Goal: Task Accomplishment & Management: Use online tool/utility

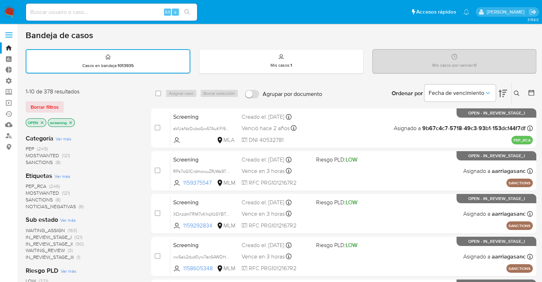
click at [10, 10] on img at bounding box center [10, 12] width 12 height 12
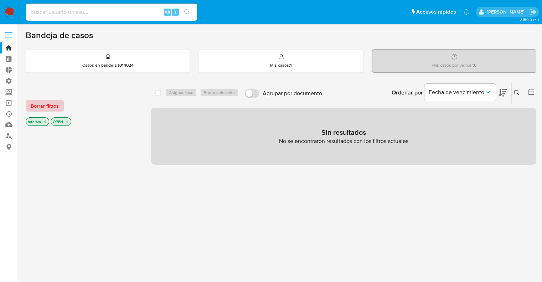
click at [59, 105] on button "Borrar filtros" at bounding box center [45, 105] width 38 height 11
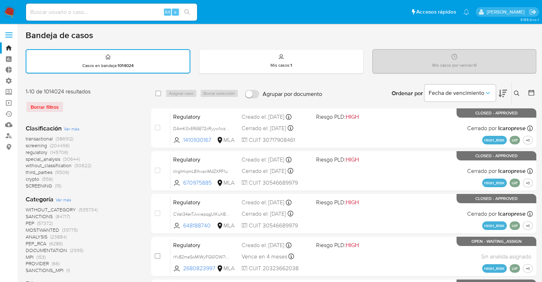
click at [499, 86] on button at bounding box center [503, 93] width 9 height 22
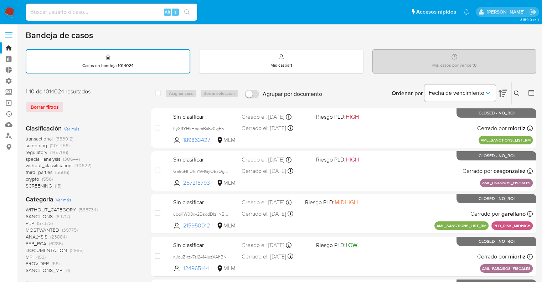
click at [29, 143] on span "screening" at bounding box center [36, 145] width 21 height 7
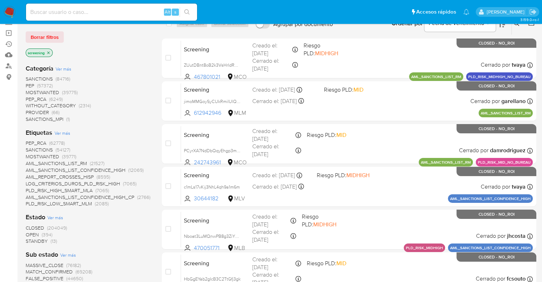
scroll to position [71, 0]
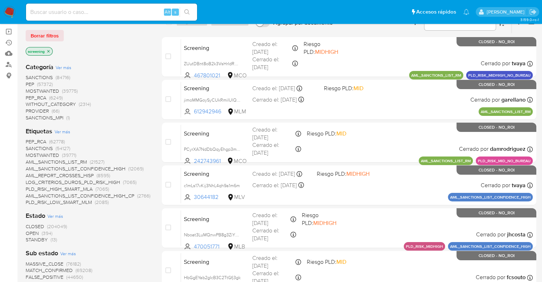
click at [27, 231] on span "OPEN" at bounding box center [32, 233] width 13 height 7
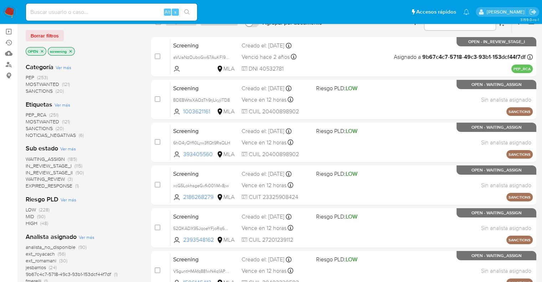
click at [31, 127] on span "SANCTIONS" at bounding box center [39, 128] width 27 height 7
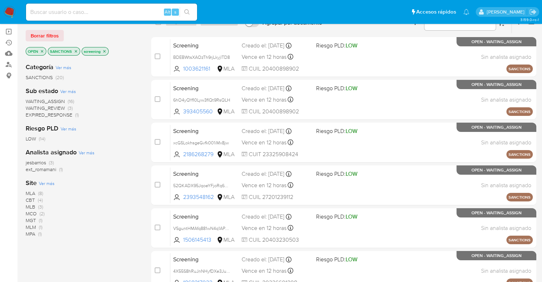
click at [28, 226] on span "MLM" at bounding box center [31, 227] width 10 height 7
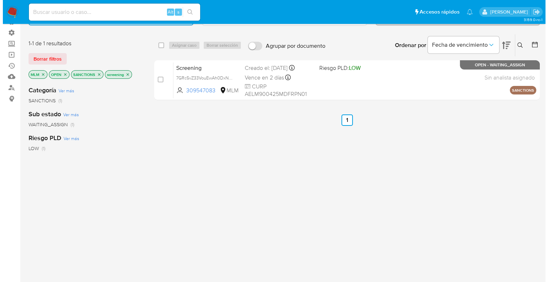
scroll to position [36, 0]
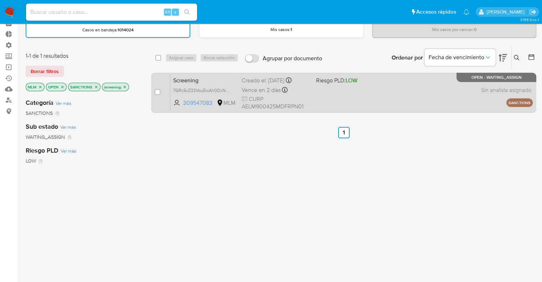
click at [200, 80] on span "Screening" at bounding box center [204, 79] width 63 height 9
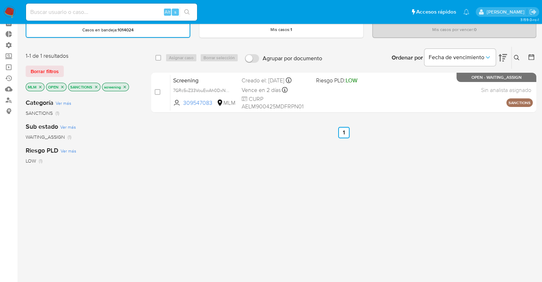
click at [40, 85] on icon "close-filter" at bounding box center [40, 87] width 4 height 4
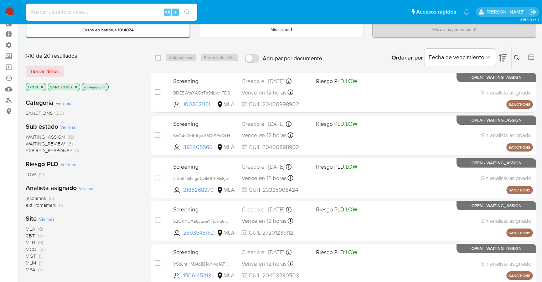
click at [28, 233] on span "CBT" at bounding box center [30, 235] width 9 height 7
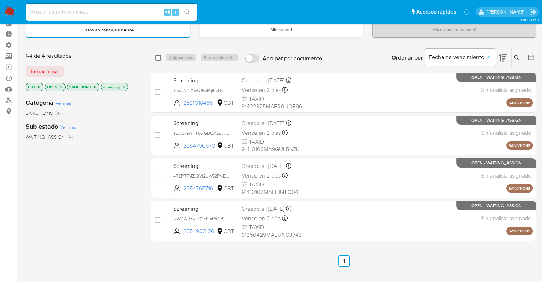
click at [157, 58] on input "checkbox" at bounding box center [159, 58] width 6 height 6
checkbox input "true"
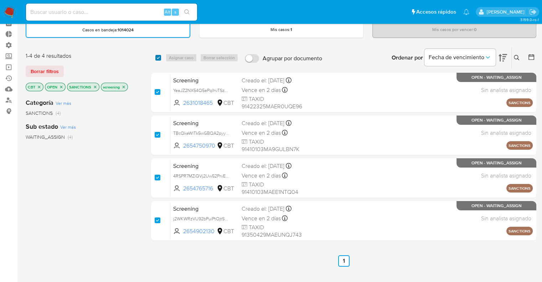
checkbox input "true"
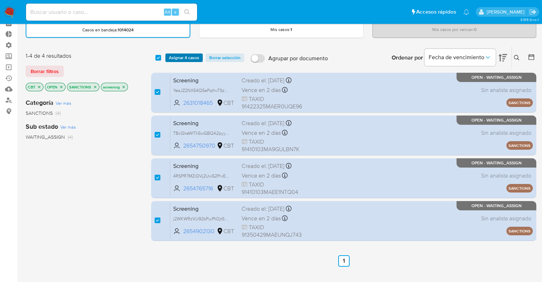
click at [170, 59] on span "Asignar 4 casos" at bounding box center [184, 57] width 30 height 7
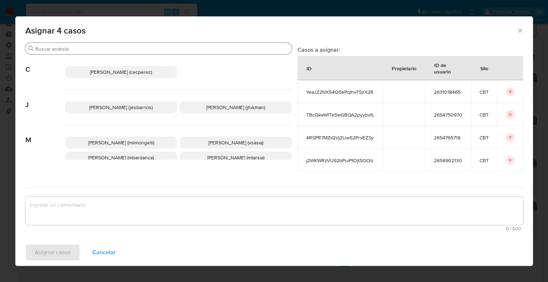
click at [139, 45] on div "Buscar" at bounding box center [158, 48] width 266 height 11
click at [139, 48] on input "Buscar" at bounding box center [162, 49] width 254 height 6
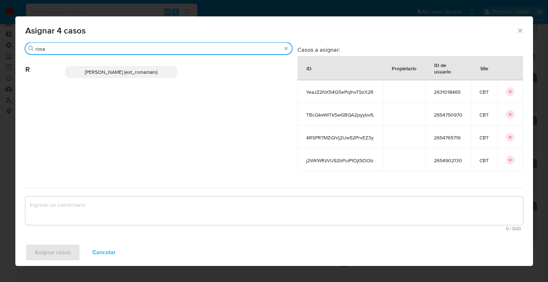
type input "rosa"
click at [161, 77] on p "Rosalia Mamani (ext_romamani)" at bounding box center [121, 72] width 112 height 12
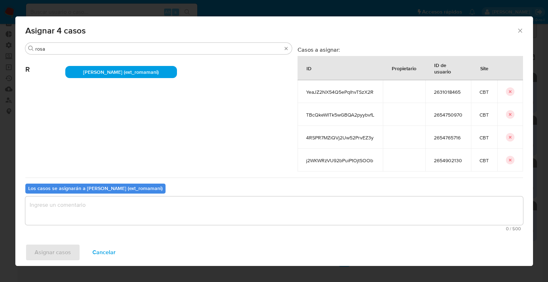
click at [103, 219] on textarea "assign-modal" at bounding box center [274, 211] width 498 height 29
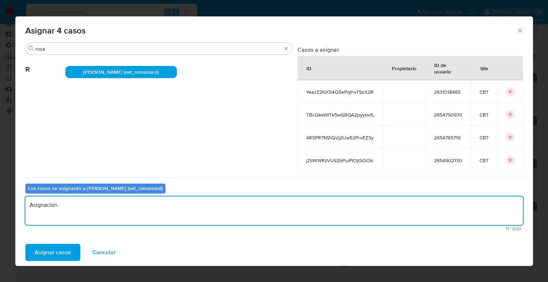
drag, startPoint x: 93, startPoint y: 207, endPoint x: 19, endPoint y: 208, distance: 73.8
click at [19, 208] on div "Buscar rosa R Rosalia Mamani (ext_romamani) Casos a asignar: ID Propietario ID …" at bounding box center [274, 140] width 518 height 197
type textarea "Asignación."
click at [75, 248] on button "Asignar casos" at bounding box center [52, 252] width 55 height 17
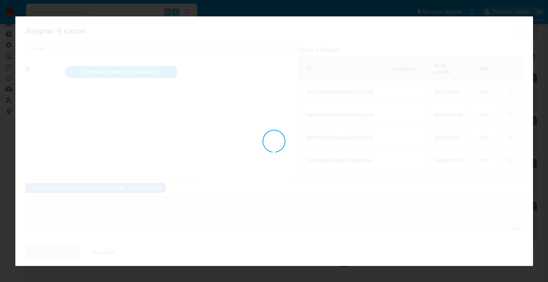
checkbox input "false"
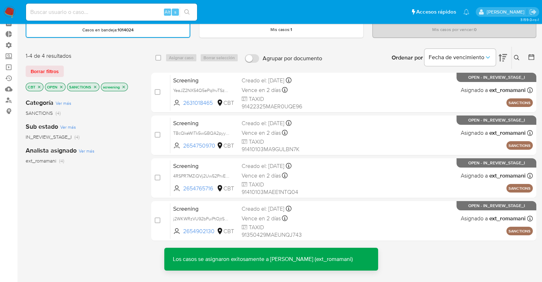
click at [39, 88] on icon "close-filter" at bounding box center [39, 87] width 4 height 4
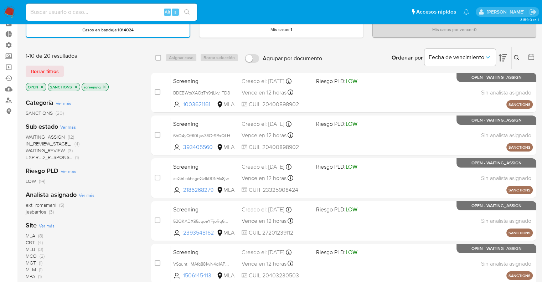
click at [45, 224] on span "Ver más" at bounding box center [47, 226] width 16 height 6
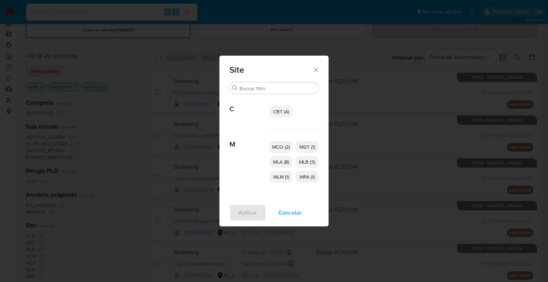
click at [278, 148] on span "MCO (2)" at bounding box center [280, 146] width 17 height 7
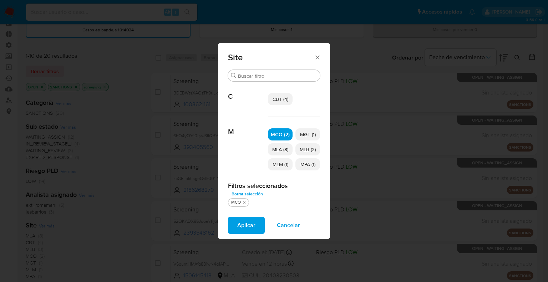
click at [300, 135] on span "MGT (1)" at bounding box center [308, 134] width 16 height 7
click at [310, 164] on span "MPA (1)" at bounding box center [307, 164] width 15 height 7
click at [253, 224] on span "Aplicar" at bounding box center [246, 226] width 18 height 16
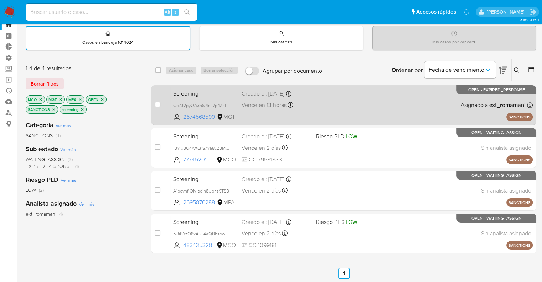
scroll to position [36, 0]
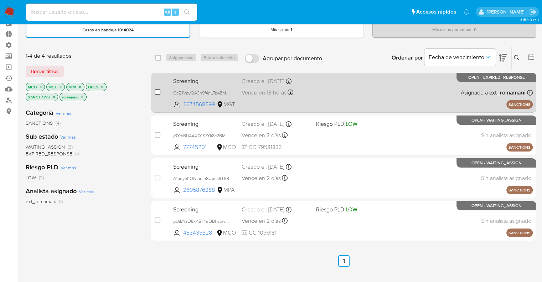
click at [158, 91] on input "checkbox" at bounding box center [158, 92] width 6 height 6
checkbox input "true"
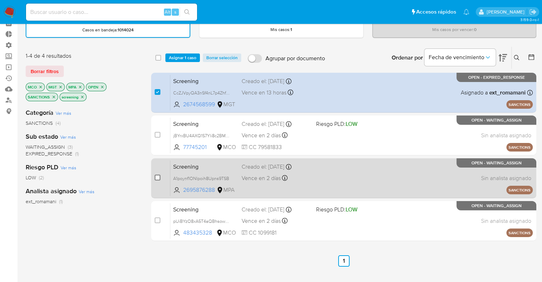
click at [158, 177] on input "checkbox" at bounding box center [158, 178] width 6 height 6
checkbox input "true"
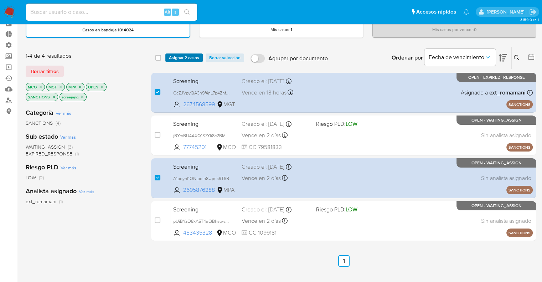
click at [200, 59] on button "Asignar 2 casos" at bounding box center [183, 58] width 37 height 9
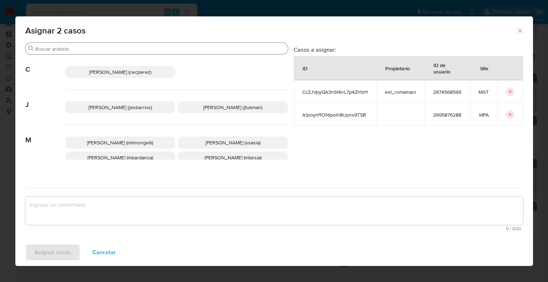
click at [161, 52] on div "Buscar" at bounding box center [156, 48] width 263 height 11
click at [161, 51] on input "Buscar" at bounding box center [160, 49] width 250 height 6
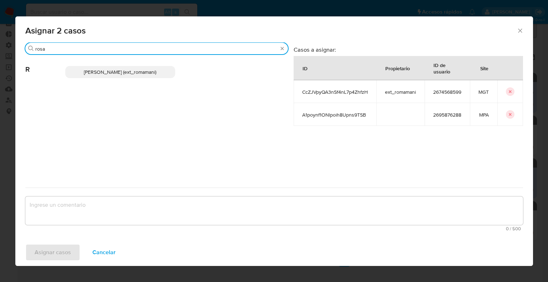
type input "rosa"
click at [162, 70] on p "Rosalia Mamani (ext_romamani)" at bounding box center [120, 72] width 110 height 12
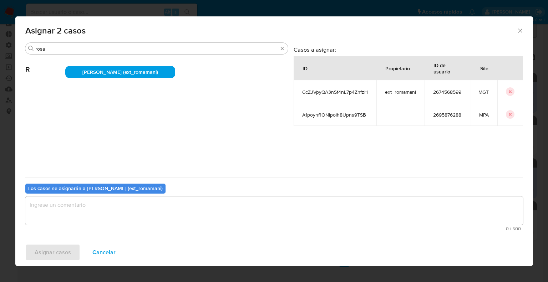
click at [86, 207] on textarea "assign-modal" at bounding box center [274, 211] width 498 height 29
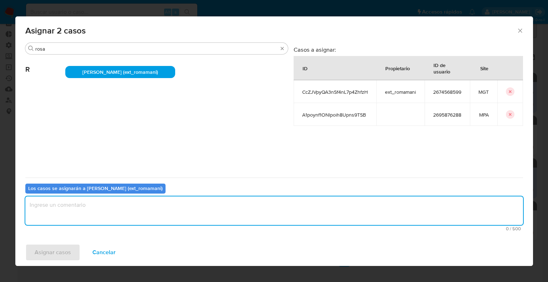
paste textarea "Asignación."
type textarea "Asignación."
click at [73, 247] on button "Asignar casos" at bounding box center [52, 252] width 55 height 17
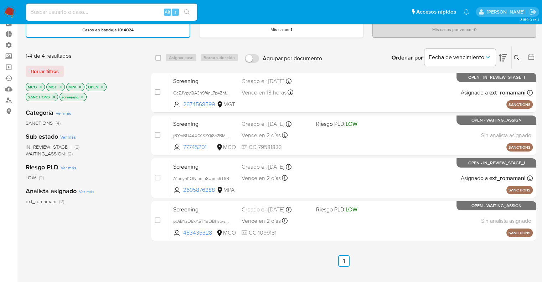
click at [32, 156] on span "WAITING_ASSIGN" at bounding box center [45, 153] width 39 height 7
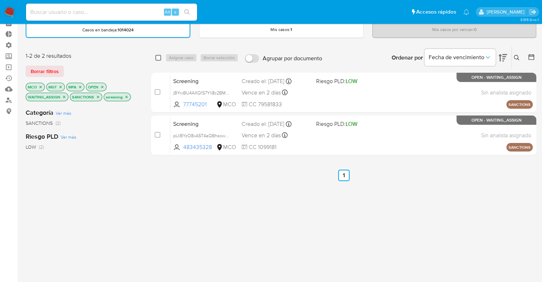
click at [158, 58] on input "checkbox" at bounding box center [159, 58] width 6 height 6
checkbox input "true"
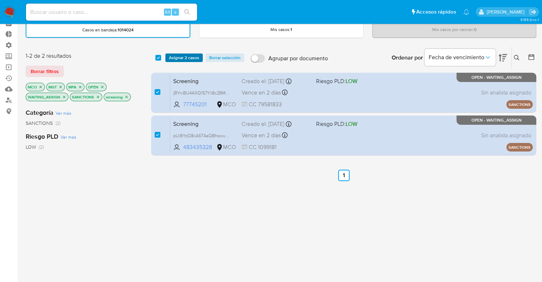
click at [170, 58] on span "Asignar 2 casos" at bounding box center [184, 57] width 30 height 7
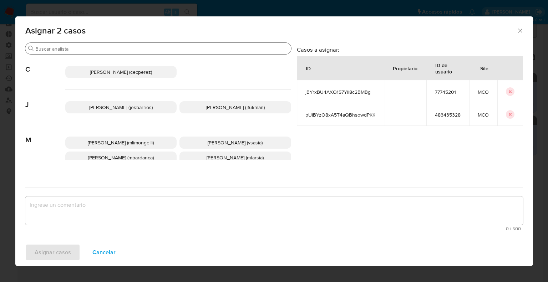
click at [145, 49] on input "Buscar" at bounding box center [161, 49] width 253 height 6
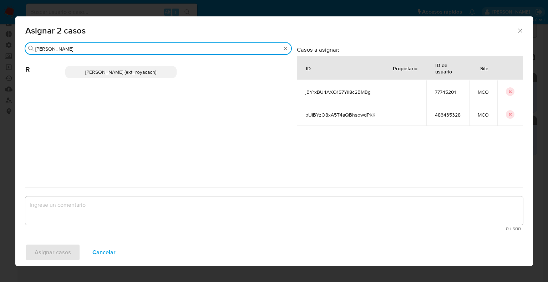
type input "romi"
click at [170, 71] on p "Romina Isabel Yacachury (ext_royacach)" at bounding box center [121, 72] width 112 height 12
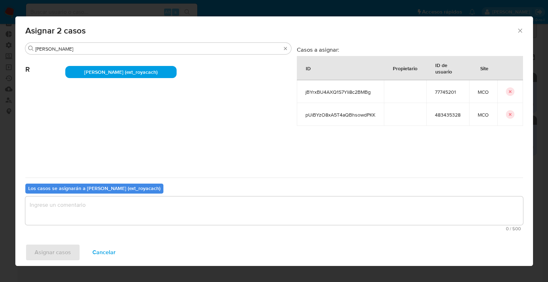
click at [140, 218] on textarea "assign-modal" at bounding box center [274, 211] width 498 height 29
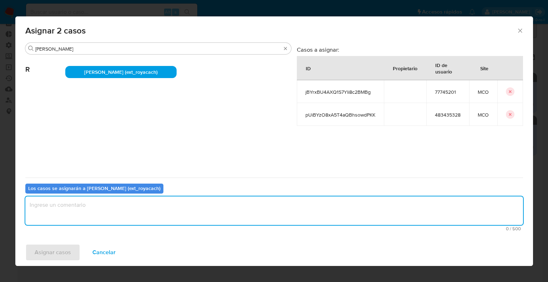
paste textarea "Asignación."
type textarea "Asignación."
click at [70, 246] on button "Asignar casos" at bounding box center [52, 252] width 55 height 17
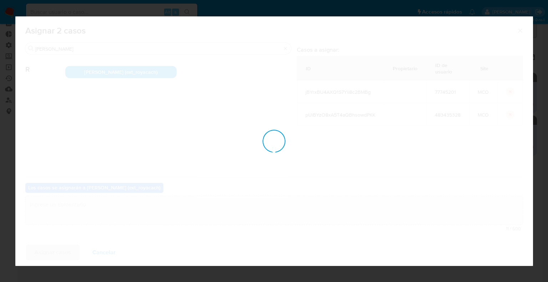
checkbox input "false"
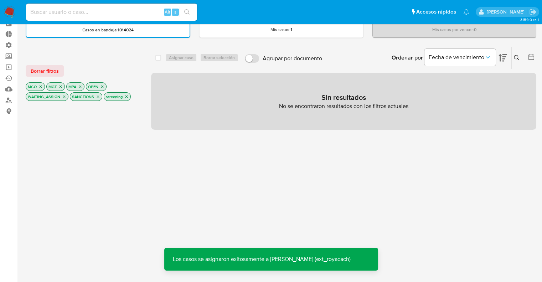
click at [61, 70] on button "Borrar filtros" at bounding box center [45, 70] width 38 height 11
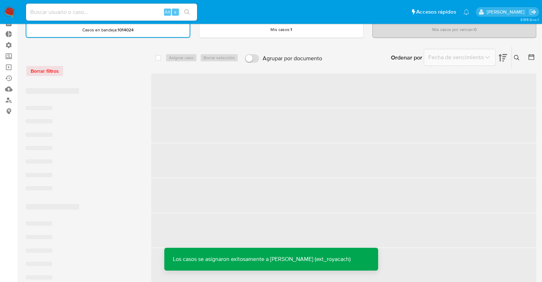
click at [105, 72] on div "Borrar filtros" at bounding box center [83, 70] width 114 height 11
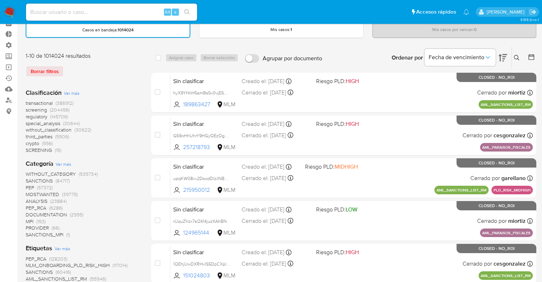
click at [27, 111] on span "screening" at bounding box center [36, 109] width 21 height 7
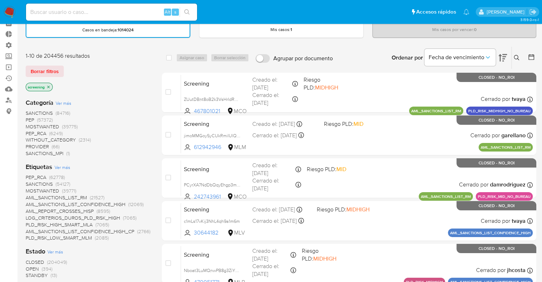
click at [29, 268] on span "OPEN" at bounding box center [32, 268] width 13 height 7
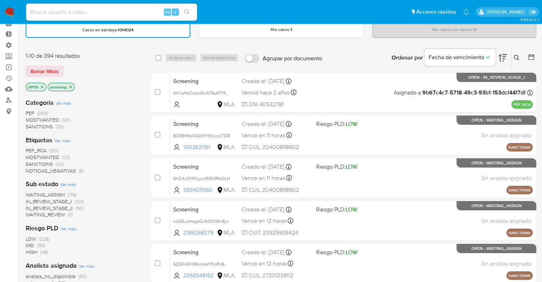
click at [30, 157] on span "MOSTWANTED" at bounding box center [43, 157] width 34 height 7
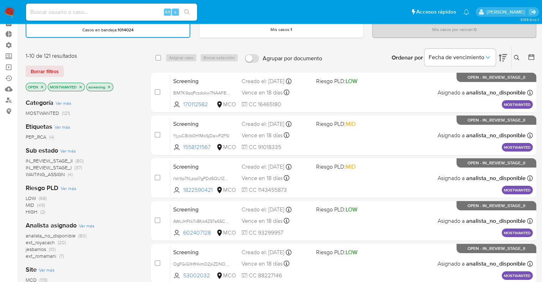
click at [137, 72] on div "Borrar filtros" at bounding box center [83, 71] width 114 height 11
click at [29, 165] on span "IN_REVIEW_STAGE_I" at bounding box center [49, 167] width 46 height 7
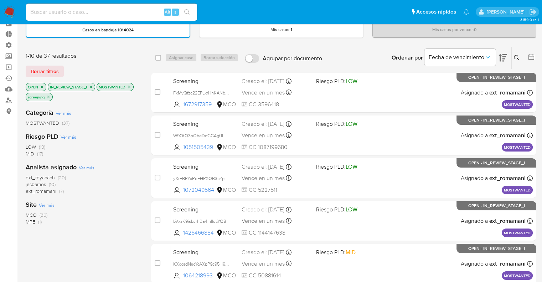
click at [90, 87] on icon "close-filter" at bounding box center [91, 87] width 2 height 2
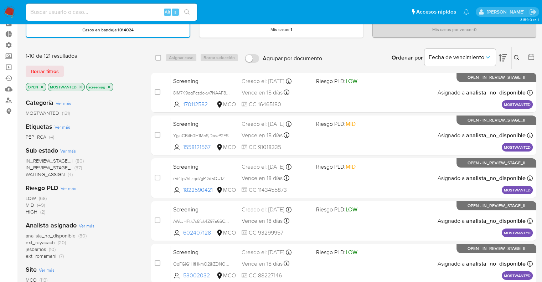
click at [34, 173] on span "WAITING_ASSIGN" at bounding box center [45, 174] width 39 height 7
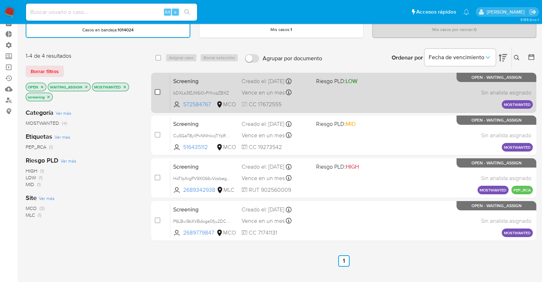
click at [158, 90] on input "checkbox" at bounding box center [158, 92] width 6 height 6
checkbox input "true"
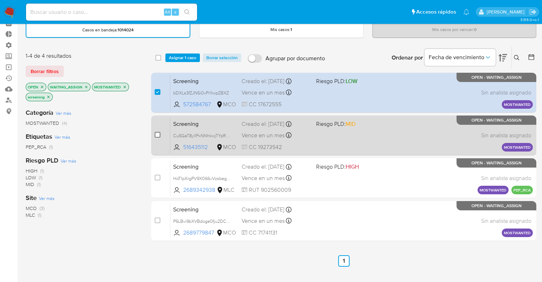
click at [156, 133] on input "checkbox" at bounding box center [158, 135] width 6 height 6
checkbox input "true"
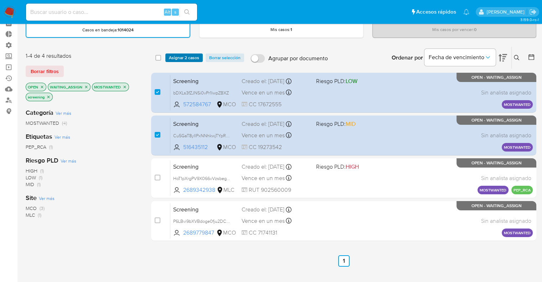
click at [199, 57] on span "Asignar 2 casos" at bounding box center [184, 57] width 30 height 7
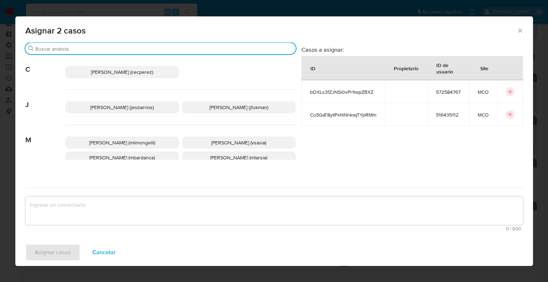
click at [157, 48] on input "Buscar" at bounding box center [164, 49] width 258 height 6
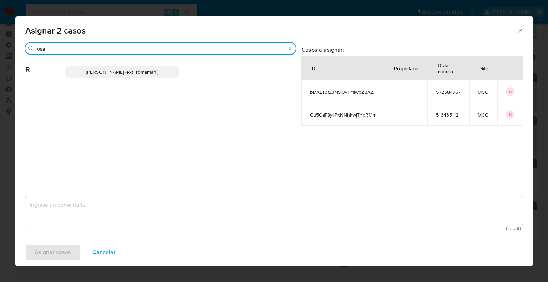
type input "rosa"
click at [162, 74] on p "Rosalia Mamani (ext_romamani)" at bounding box center [122, 72] width 114 height 12
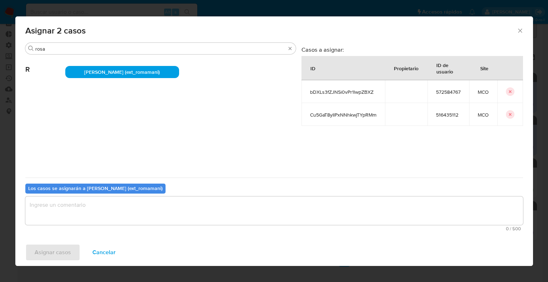
click at [128, 207] on textarea "assign-modal" at bounding box center [274, 211] width 498 height 29
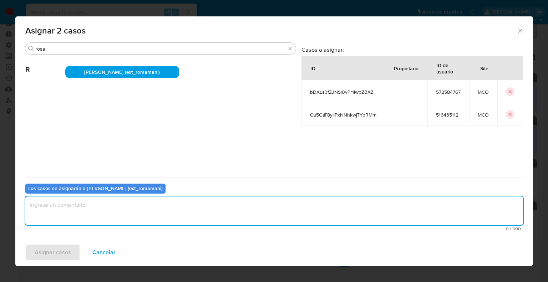
paste textarea "Asignación."
type textarea "Asignación."
click at [74, 249] on button "Asignar casos" at bounding box center [52, 252] width 55 height 17
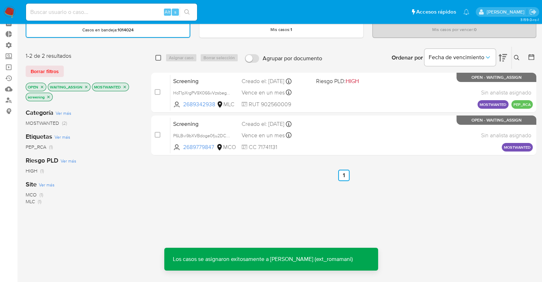
click at [160, 58] on input "checkbox" at bounding box center [159, 58] width 6 height 6
checkbox input "true"
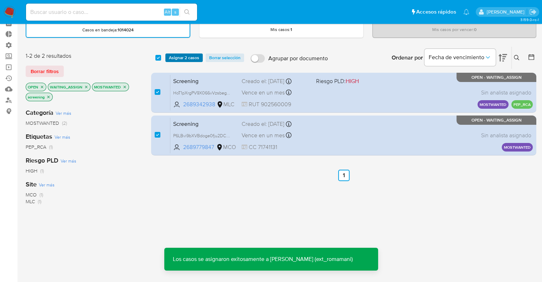
click at [171, 58] on span "Asignar 2 casos" at bounding box center [184, 57] width 30 height 7
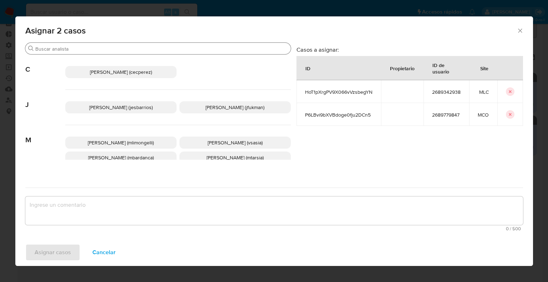
click at [146, 50] on input "Buscar" at bounding box center [161, 49] width 253 height 6
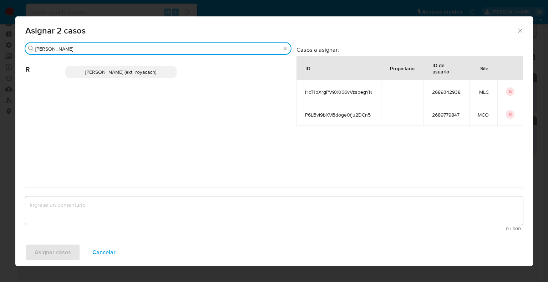
type input "romi"
click at [170, 73] on p "Romina Isabel Yacachury (ext_royacach)" at bounding box center [120, 72] width 111 height 12
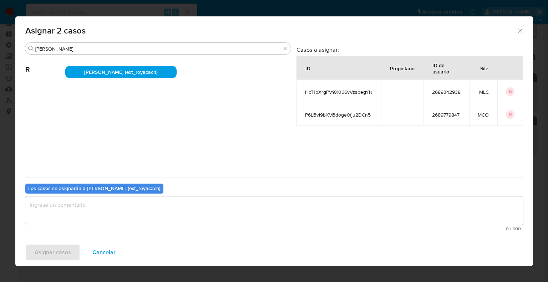
click at [131, 213] on textarea "assign-modal" at bounding box center [274, 211] width 498 height 29
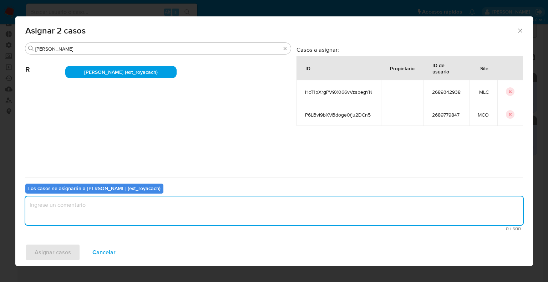
paste textarea "Asignación."
type textarea "Asignación."
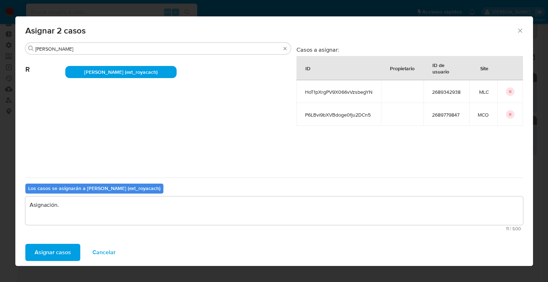
click at [74, 255] on button "Asignar casos" at bounding box center [52, 252] width 55 height 17
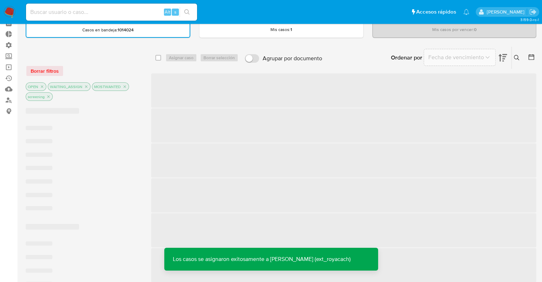
click at [60, 68] on div "Borrar filtros" at bounding box center [83, 70] width 114 height 11
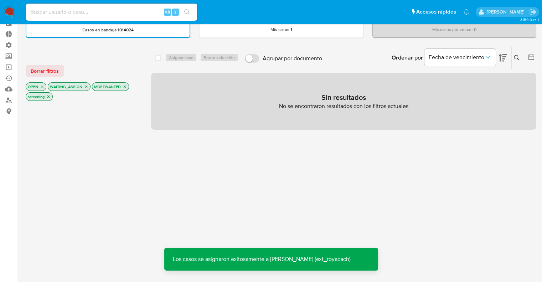
click at [60, 68] on button "Borrar filtros" at bounding box center [45, 70] width 38 height 11
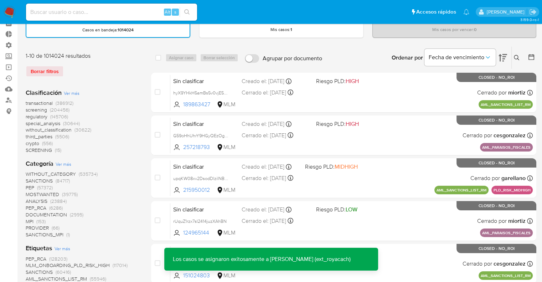
click at [27, 116] on span "regulatory" at bounding box center [37, 116] width 22 height 7
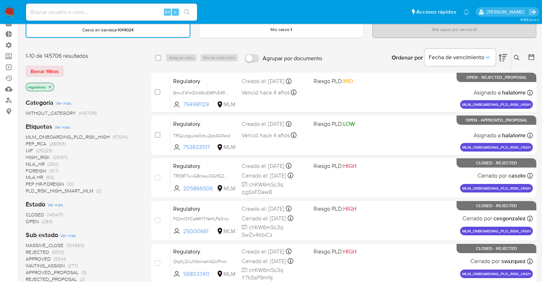
click at [30, 223] on span "OPEN" at bounding box center [32, 221] width 13 height 7
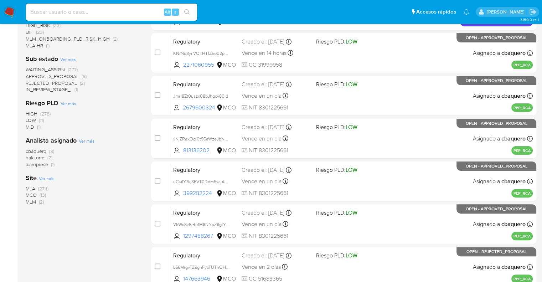
scroll to position [178, 0]
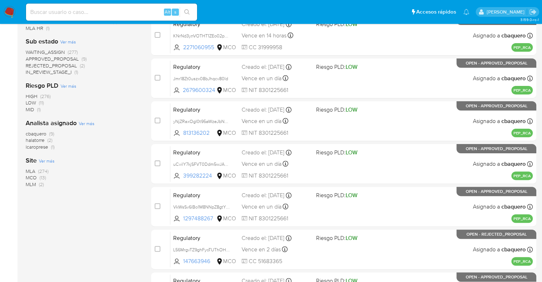
click at [31, 179] on span "MCO" at bounding box center [31, 177] width 11 height 7
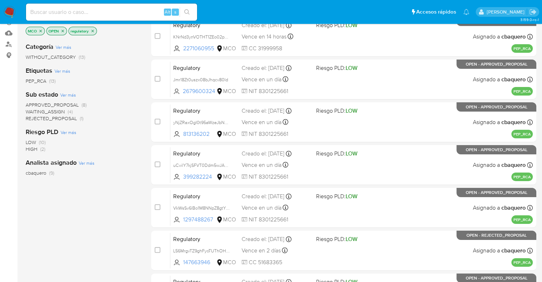
scroll to position [71, 0]
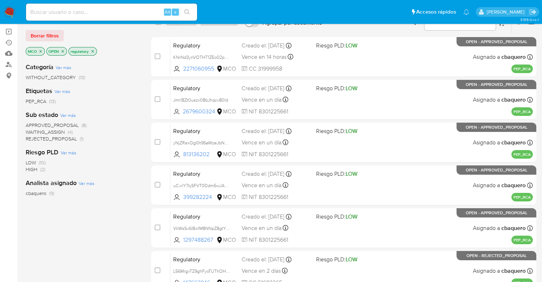
click at [32, 132] on span "WAITING_ASSIGN" at bounding box center [45, 131] width 39 height 7
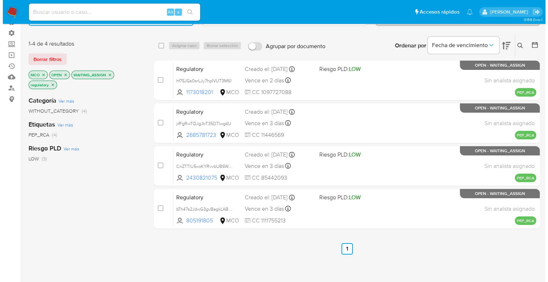
scroll to position [36, 0]
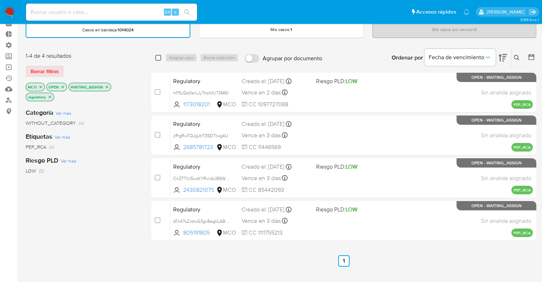
click at [159, 57] on input "checkbox" at bounding box center [159, 58] width 6 height 6
checkbox input "true"
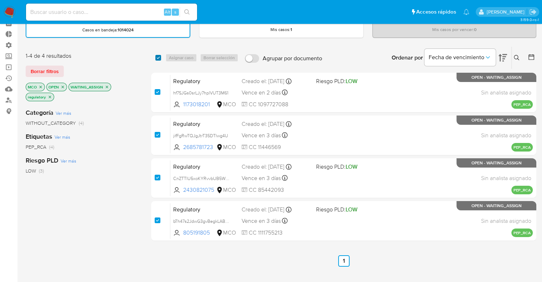
checkbox input "true"
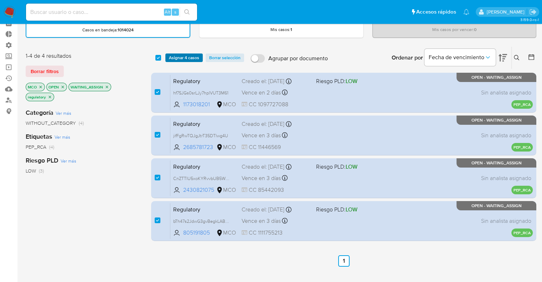
click at [167, 57] on button "Asignar 4 casos" at bounding box center [183, 58] width 37 height 9
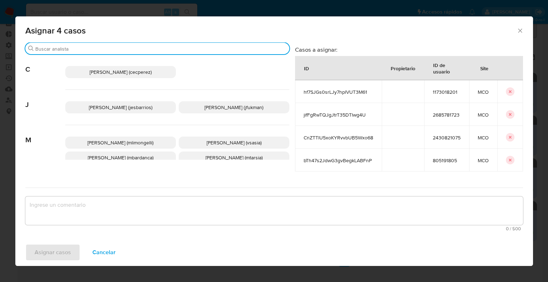
click at [230, 50] on input "Buscar" at bounding box center [160, 49] width 251 height 6
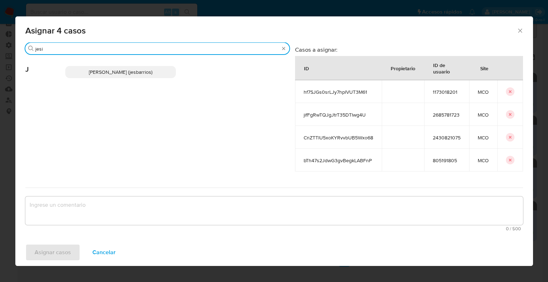
type input "jesi"
click at [172, 67] on p "Jesica Iris Barrios Leita (jesbarrios)" at bounding box center [120, 72] width 111 height 12
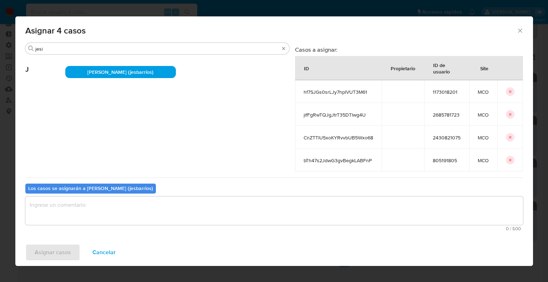
click at [134, 210] on textarea "assign-modal" at bounding box center [274, 211] width 498 height 29
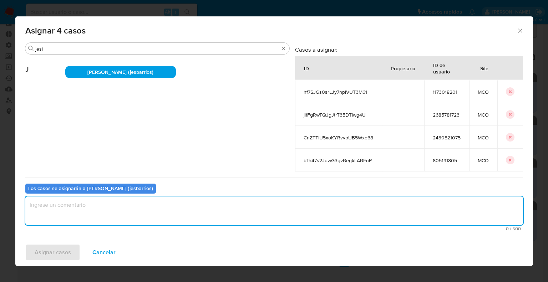
paste textarea "Asignación."
type textarea "Asignación."
click at [78, 248] on button "Asignar casos" at bounding box center [52, 252] width 55 height 17
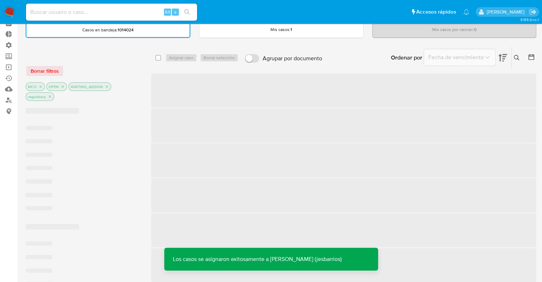
click at [72, 53] on div at bounding box center [83, 55] width 114 height 7
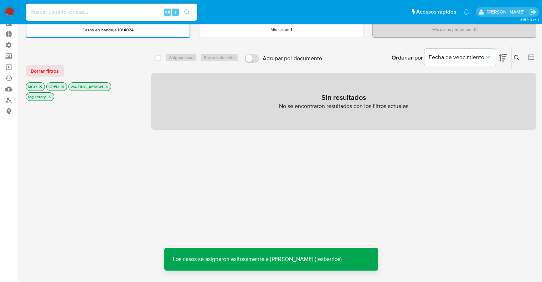
click at [53, 73] on span "Borrar filtros" at bounding box center [45, 71] width 28 height 10
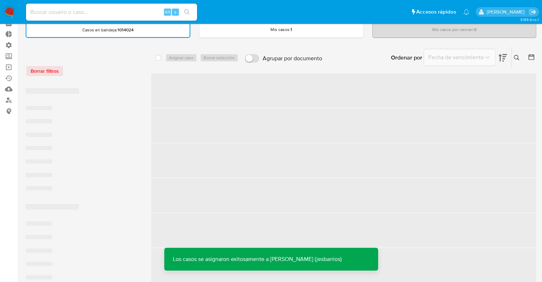
click at [75, 72] on div "Borrar filtros" at bounding box center [83, 70] width 114 height 11
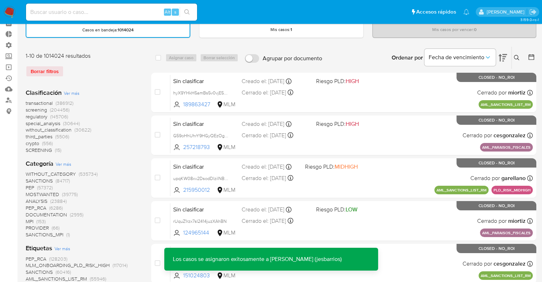
click at [27, 111] on span "screening" at bounding box center [36, 109] width 21 height 7
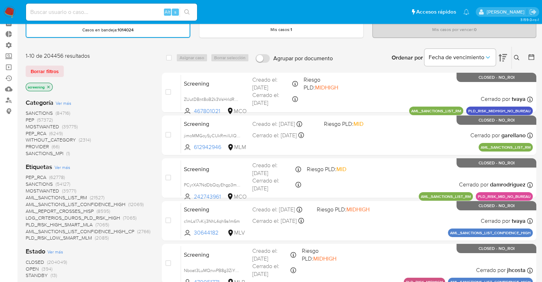
click at [31, 269] on span "OPEN" at bounding box center [32, 268] width 13 height 7
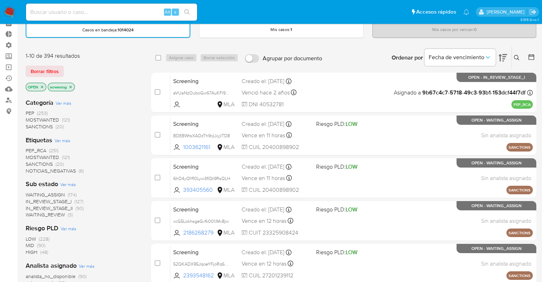
click at [31, 147] on span "PEP_RCA" at bounding box center [36, 150] width 21 height 7
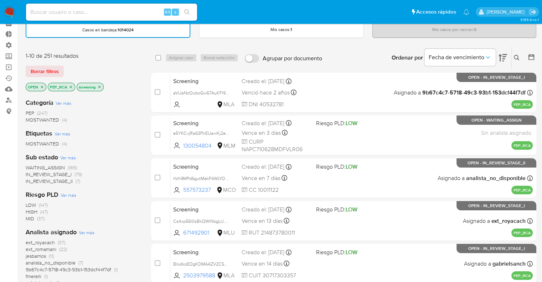
click at [30, 167] on span "WAITING_ASSIGN" at bounding box center [45, 167] width 39 height 7
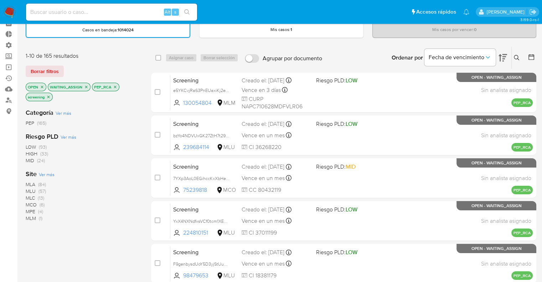
click at [41, 172] on span "Ver más" at bounding box center [47, 174] width 16 height 6
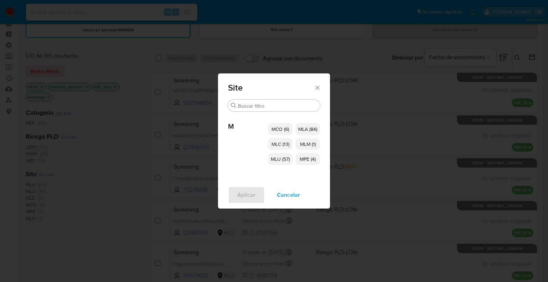
click at [286, 131] on span "MCO (6)" at bounding box center [279, 129] width 17 height 7
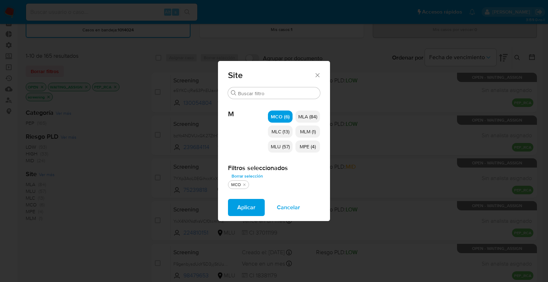
click at [286, 133] on span "MLC (13)" at bounding box center [280, 131] width 18 height 7
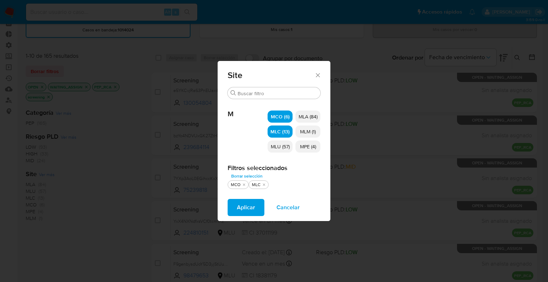
click at [286, 147] on span "MLU (57)" at bounding box center [280, 146] width 19 height 7
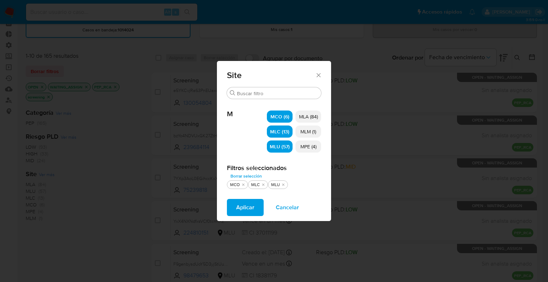
click at [310, 131] on span "MLM (1)" at bounding box center [308, 131] width 16 height 7
click at [311, 146] on span "MPE (4)" at bounding box center [308, 146] width 16 height 7
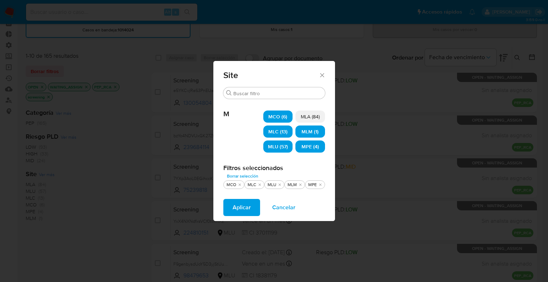
click at [253, 204] on button "Aplicar" at bounding box center [241, 207] width 37 height 17
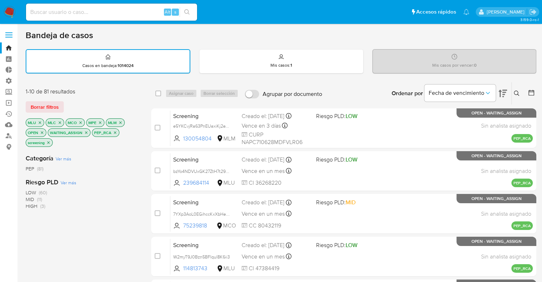
click at [115, 158] on div "Categoría Ver más PEP (81)" at bounding box center [83, 163] width 114 height 18
click at [82, 132] on p "WAITING_ASSIGN" at bounding box center [69, 133] width 42 height 8
click at [84, 132] on icon "close-filter" at bounding box center [86, 133] width 4 height 4
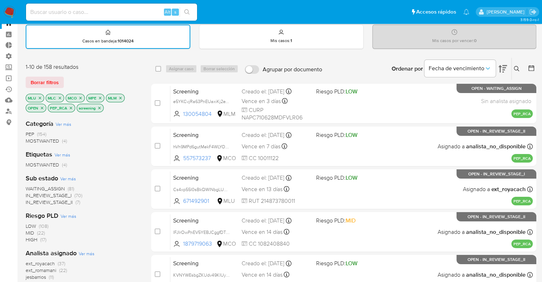
scroll to position [36, 0]
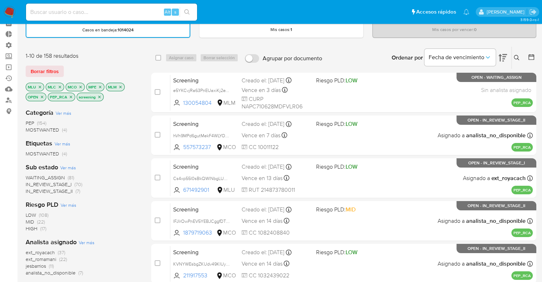
click at [31, 175] on span "WAITING_ASSIGN" at bounding box center [45, 177] width 39 height 7
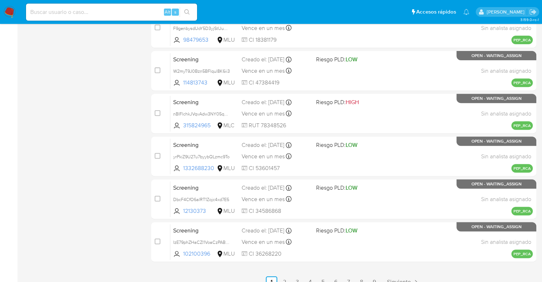
scroll to position [285, 0]
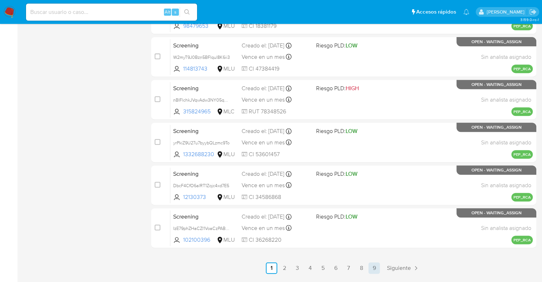
click at [378, 269] on link "9" at bounding box center [374, 268] width 11 height 11
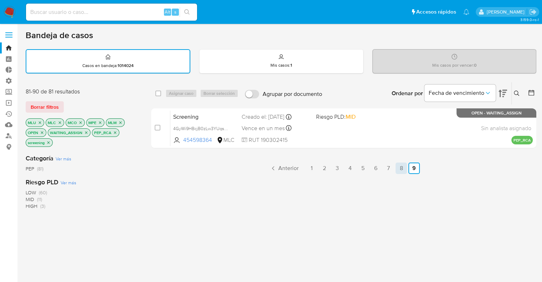
click at [403, 171] on link "8" at bounding box center [401, 168] width 11 height 11
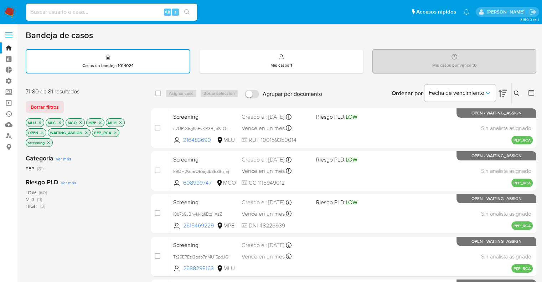
click at [407, 38] on div "Bandeja de casos" at bounding box center [281, 35] width 511 height 11
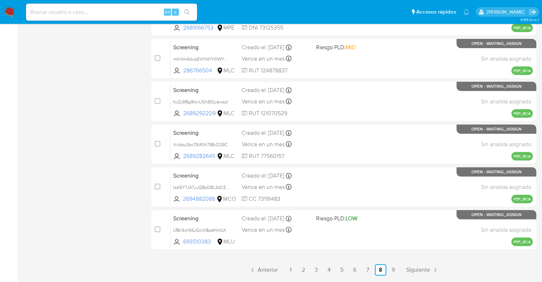
scroll to position [285, 0]
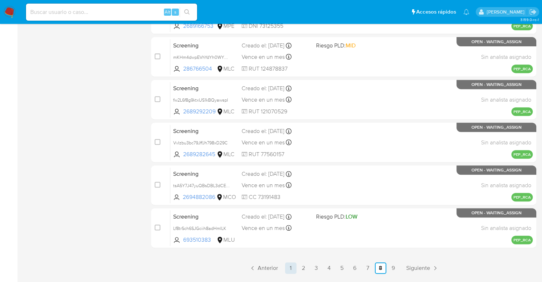
click at [290, 266] on link "1" at bounding box center [290, 268] width 11 height 11
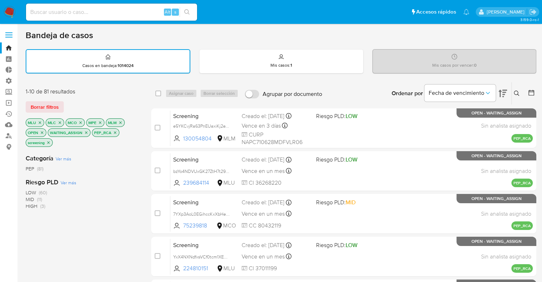
click at [157, 94] on input "checkbox" at bounding box center [159, 94] width 6 height 6
checkbox input "true"
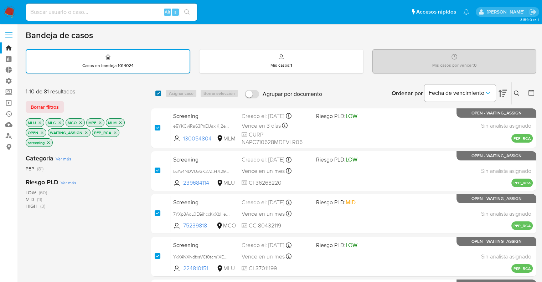
checkbox input "true"
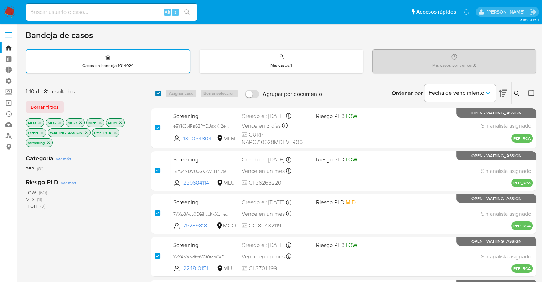
checkbox input "true"
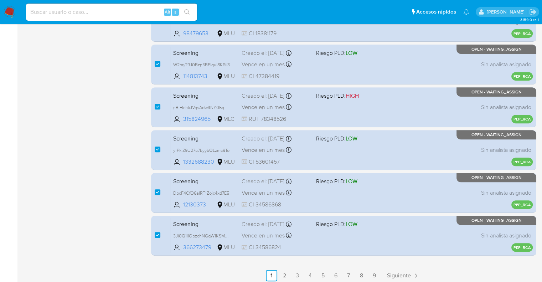
scroll to position [307, 0]
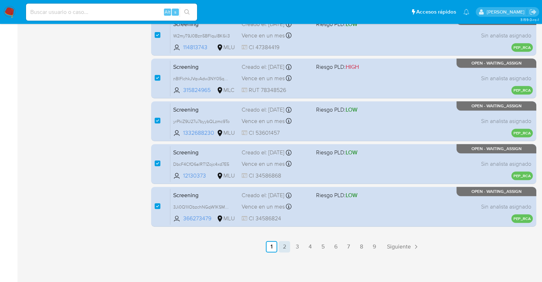
click at [282, 248] on link "2" at bounding box center [284, 246] width 11 height 11
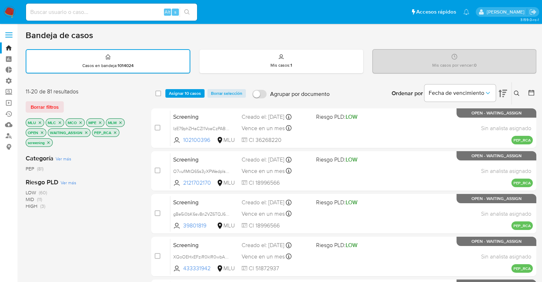
click at [161, 95] on span at bounding box center [159, 94] width 6 height 6
click at [157, 94] on input "checkbox" at bounding box center [159, 94] width 6 height 6
checkbox input "true"
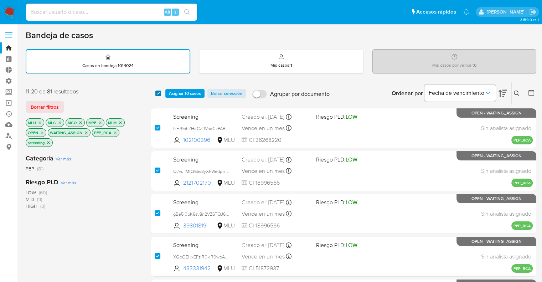
checkbox input "true"
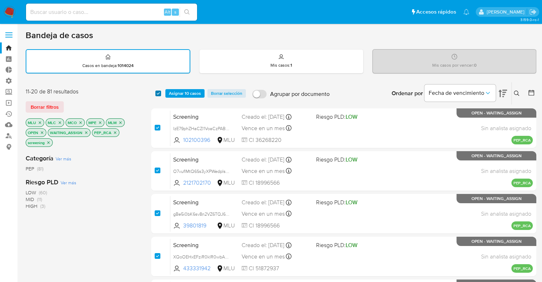
checkbox input "true"
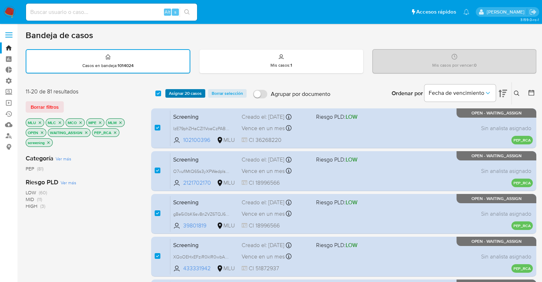
click at [168, 94] on button "Asignar 20 casos" at bounding box center [185, 93] width 40 height 9
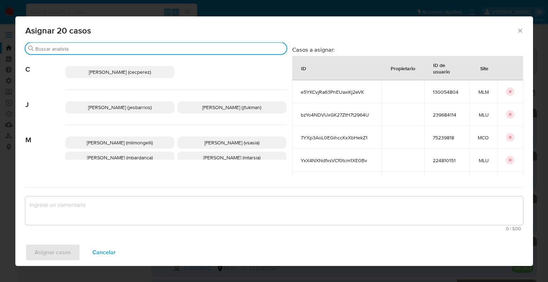
click at [184, 50] on input "Buscar" at bounding box center [159, 49] width 248 height 6
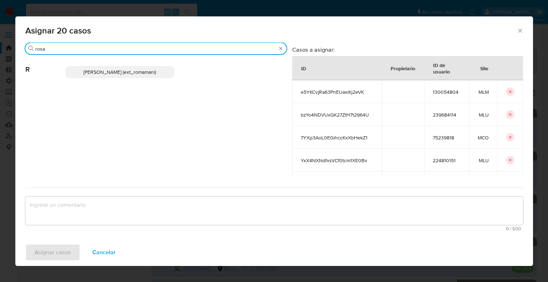
type input "rosa"
click at [168, 70] on p "Rosalia Mamani (ext_romamani)" at bounding box center [119, 72] width 109 height 12
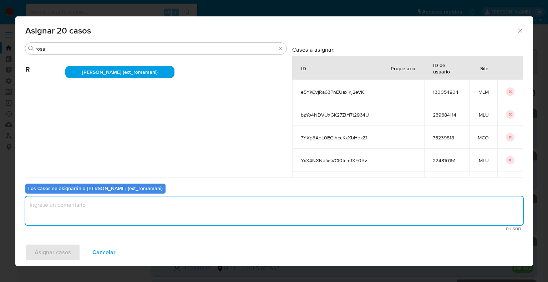
click at [145, 218] on textarea "assign-modal" at bounding box center [274, 211] width 498 height 29
paste textarea "Asignación."
type textarea "Asignación."
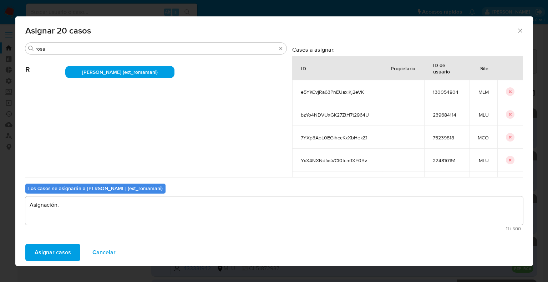
click at [72, 254] on button "Asignar casos" at bounding box center [52, 252] width 55 height 17
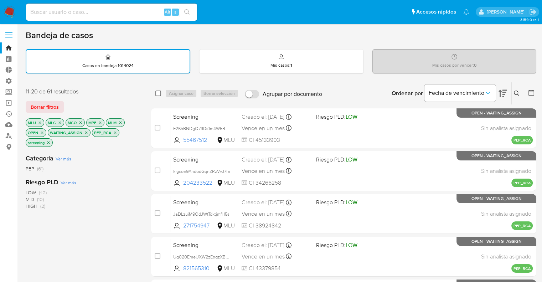
click at [160, 91] on input "checkbox" at bounding box center [159, 94] width 6 height 6
checkbox input "true"
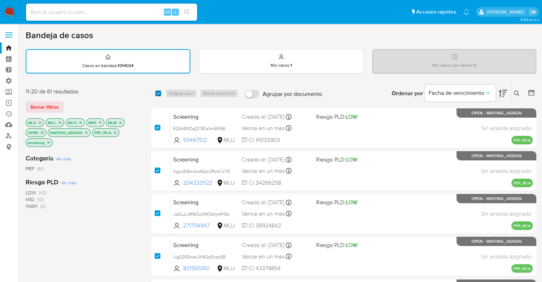
checkbox input "true"
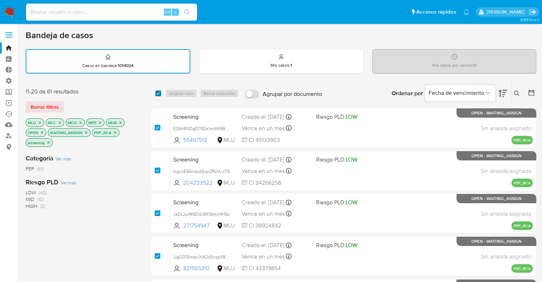
checkbox input "true"
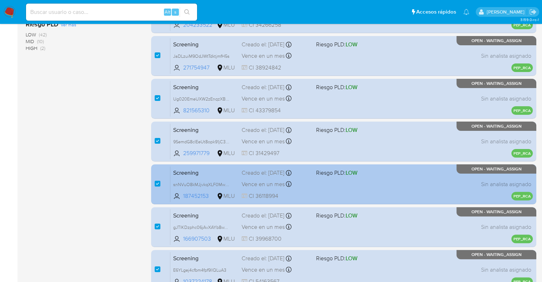
scroll to position [285, 0]
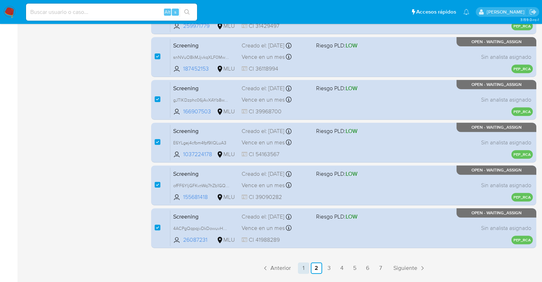
click at [302, 266] on link "1" at bounding box center [303, 268] width 11 height 11
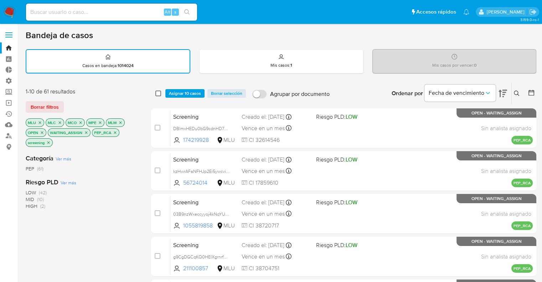
click at [160, 93] on input "checkbox" at bounding box center [159, 94] width 6 height 6
checkbox input "true"
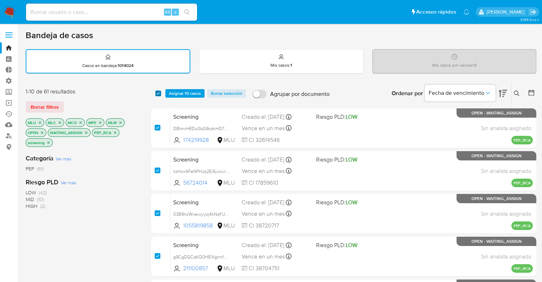
checkbox input "true"
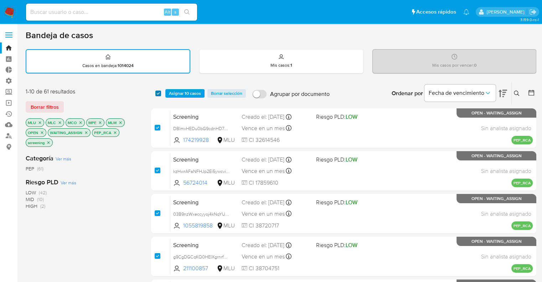
checkbox input "true"
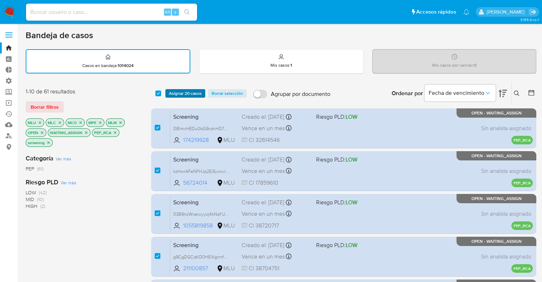
click at [170, 93] on span "Asignar 20 casos" at bounding box center [185, 93] width 33 height 7
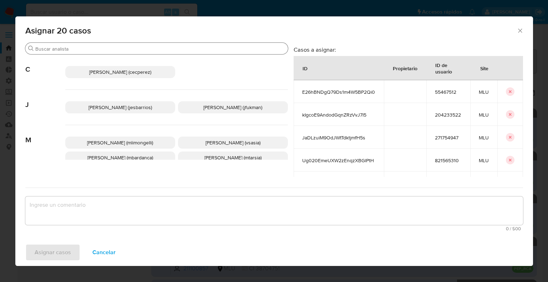
click at [148, 47] on input "Buscar" at bounding box center [160, 49] width 250 height 6
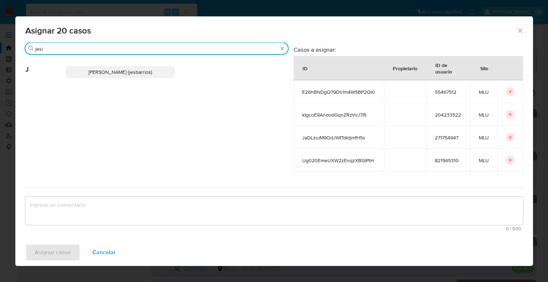
type input "jesi"
click at [162, 74] on p "Jesica Iris Barrios Leita (jesbarrios)" at bounding box center [120, 72] width 110 height 12
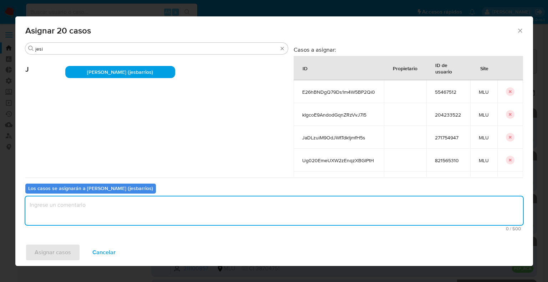
click at [127, 212] on textarea "assign-modal" at bounding box center [274, 211] width 498 height 29
paste textarea "Asignación."
type textarea "Asignación."
click at [76, 254] on button "Asignar casos" at bounding box center [52, 252] width 55 height 17
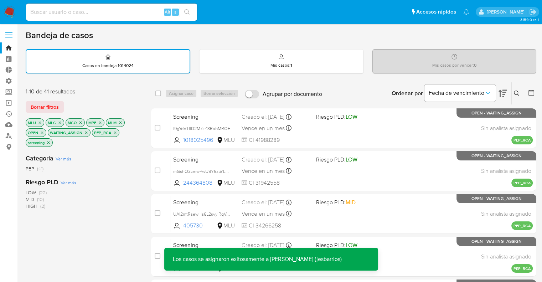
click at [120, 94] on div "1-10 de 41 resultados" at bounding box center [83, 92] width 114 height 8
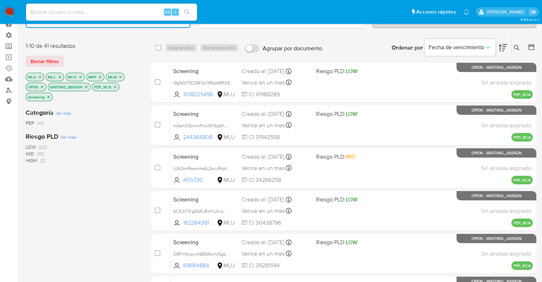
scroll to position [36, 0]
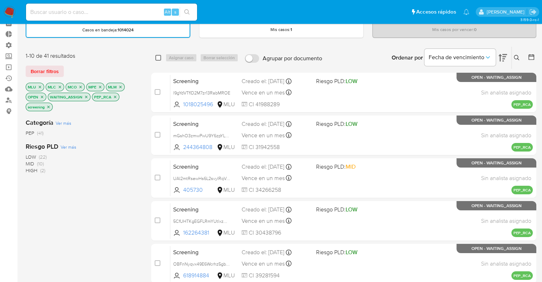
click at [159, 56] on input "checkbox" at bounding box center [159, 58] width 6 height 6
checkbox input "true"
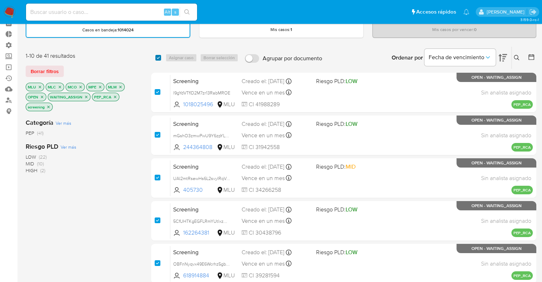
checkbox input "true"
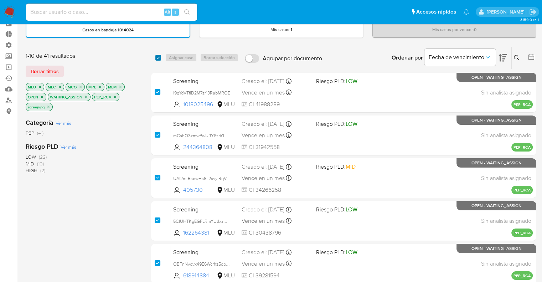
checkbox input "true"
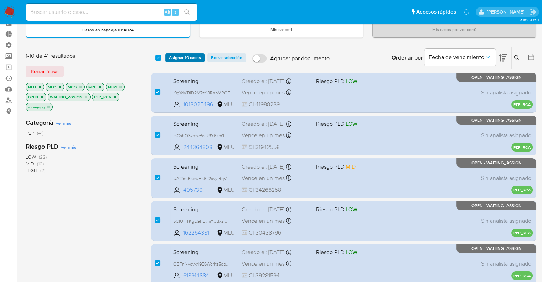
click at [177, 56] on span "Asignar 10 casos" at bounding box center [185, 57] width 32 height 7
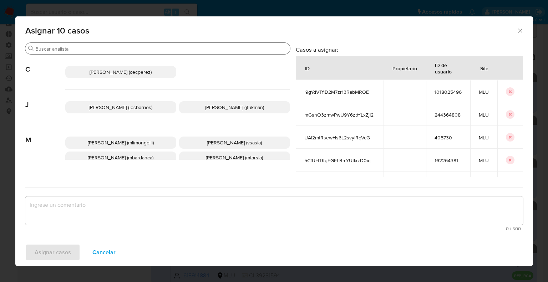
click at [152, 51] on input "Buscar" at bounding box center [161, 49] width 252 height 6
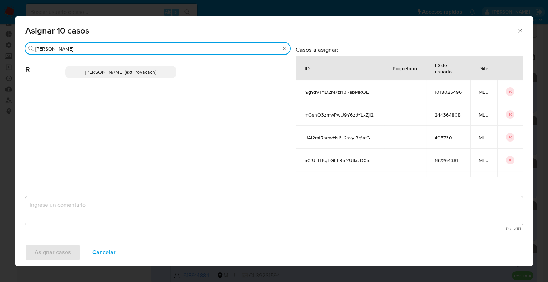
type input "romi"
click at [163, 73] on p "Romina Isabel Yacachury (ext_royacach)" at bounding box center [120, 72] width 111 height 12
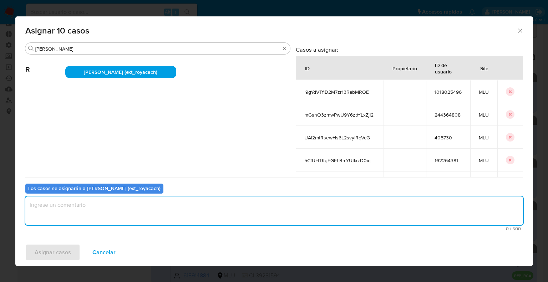
click at [106, 217] on textarea "assign-modal" at bounding box center [274, 211] width 498 height 29
paste textarea "Asignación."
type textarea "Asignación."
click at [76, 250] on button "Asignar casos" at bounding box center [52, 252] width 55 height 17
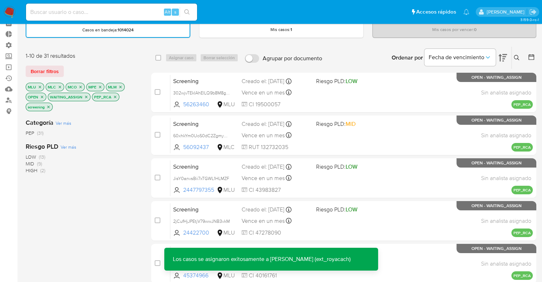
click at [143, 45] on div "Bandeja de casos Casos en bandeja : 1014024 Mis casos : 1 Mis casos por vencer …" at bounding box center [281, 258] width 511 height 529
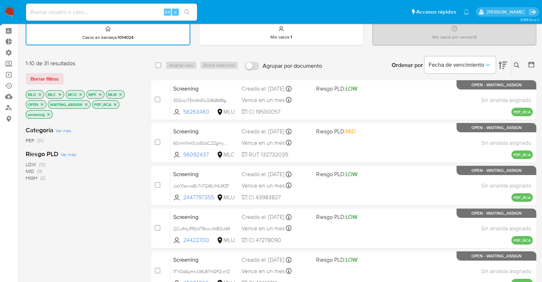
scroll to position [21, 0]
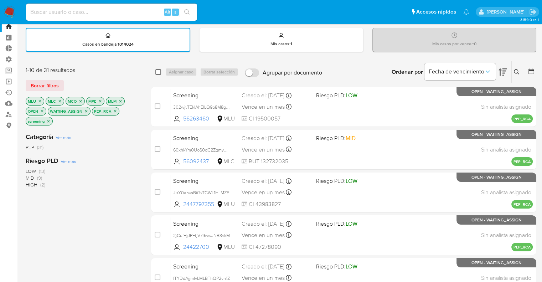
click at [157, 69] on input "checkbox" at bounding box center [159, 72] width 6 height 6
checkbox input "true"
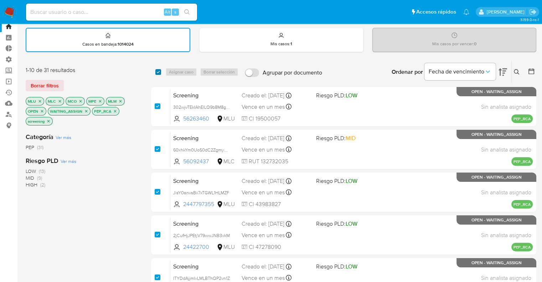
checkbox input "true"
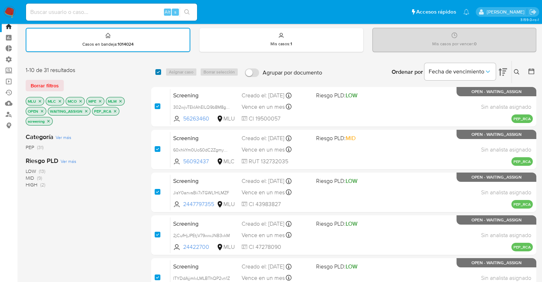
checkbox input "true"
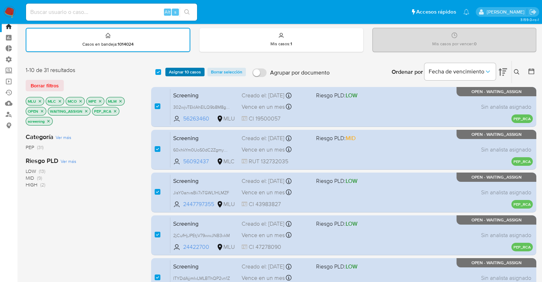
click at [177, 69] on span "Asignar 10 casos" at bounding box center [185, 71] width 32 height 7
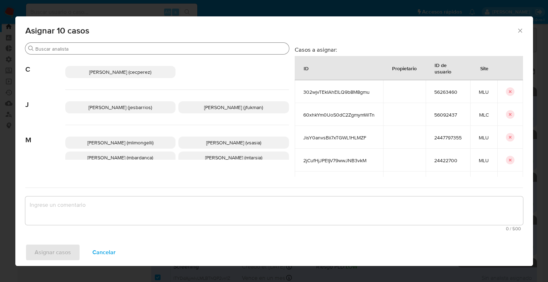
click at [138, 52] on div "Buscar" at bounding box center [157, 48] width 264 height 11
click at [137, 48] on input "Buscar" at bounding box center [160, 49] width 251 height 6
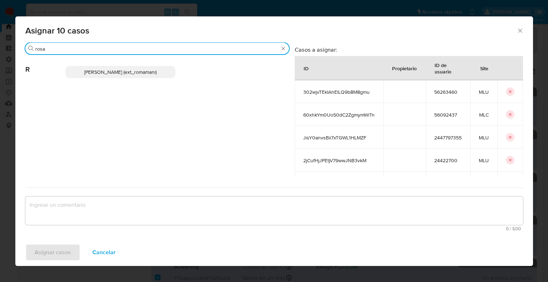
type input "rosa"
click at [148, 78] on p "Rosalia Mamani (ext_romamani)" at bounding box center [120, 72] width 111 height 12
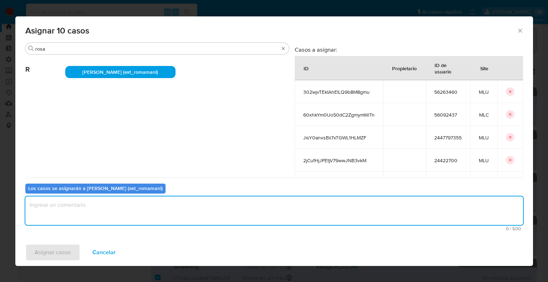
click at [117, 215] on textarea "assign-modal" at bounding box center [274, 211] width 498 height 29
paste textarea "Asignación."
type textarea "Asignación."
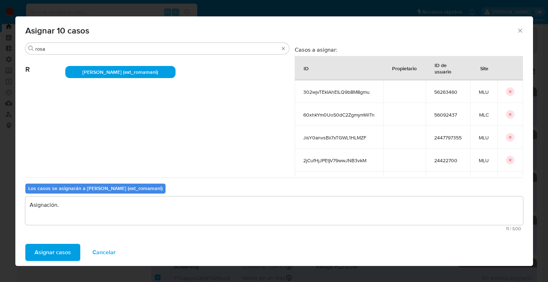
click at [73, 252] on button "Asignar casos" at bounding box center [52, 252] width 55 height 17
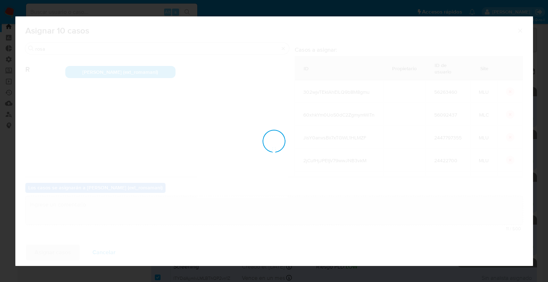
checkbox input "false"
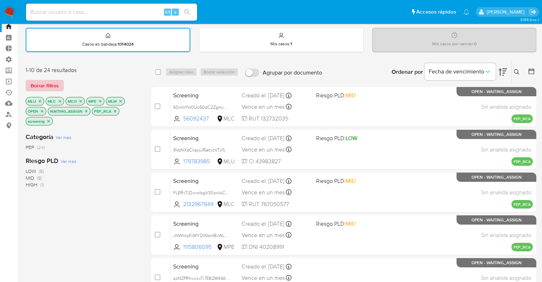
click at [60, 82] on button "Borrar filtros" at bounding box center [45, 85] width 38 height 11
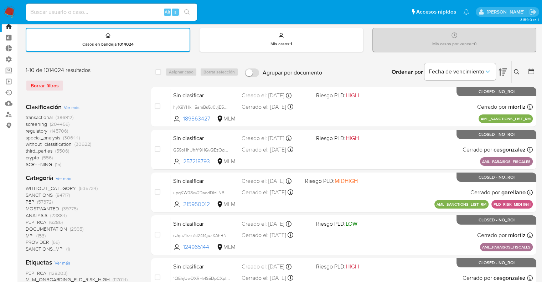
click at [27, 123] on span "screening" at bounding box center [36, 124] width 21 height 7
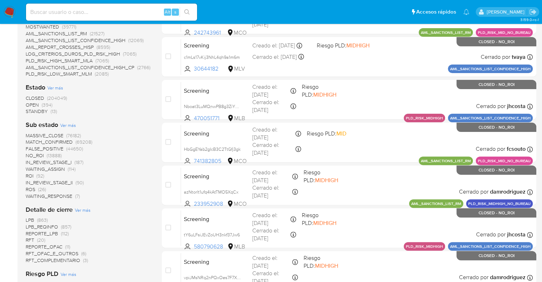
scroll to position [200, 0]
click at [31, 103] on span "OPEN" at bounding box center [32, 104] width 13 height 7
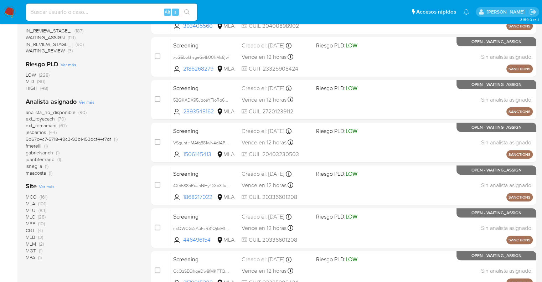
click at [26, 131] on span "jesbarrios" at bounding box center [36, 132] width 20 height 7
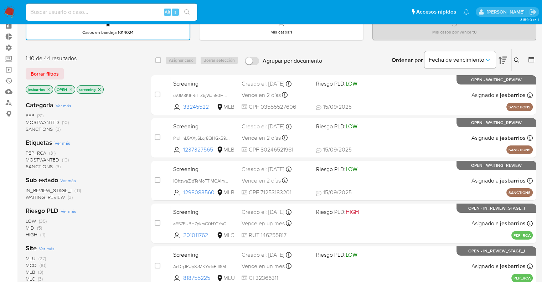
scroll to position [21, 0]
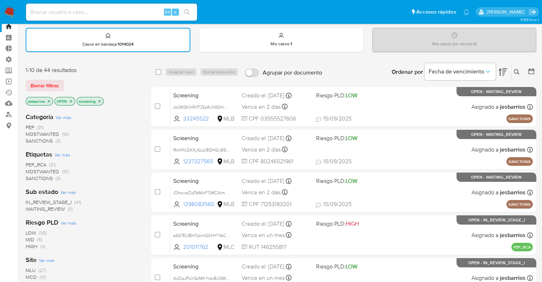
click at [47, 101] on icon "close-filter" at bounding box center [49, 101] width 4 height 4
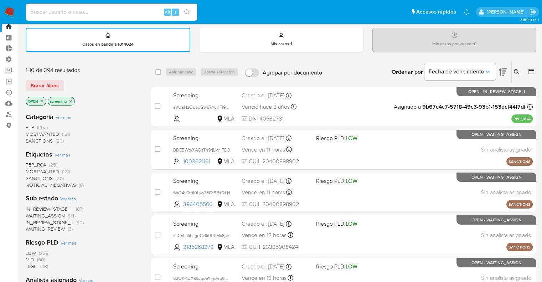
click at [66, 82] on div "Borrar filtros" at bounding box center [83, 85] width 114 height 11
click at [65, 81] on div "Borrar filtros" at bounding box center [83, 85] width 114 height 11
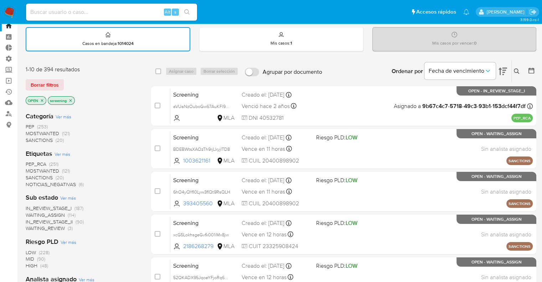
scroll to position [21, 0]
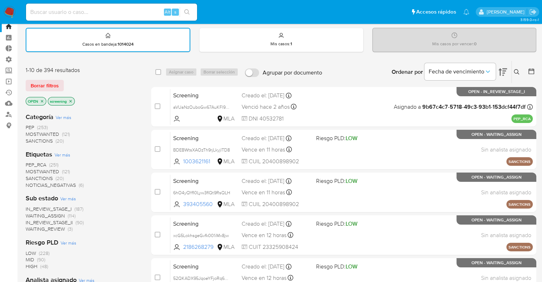
click at [66, 82] on div "Borrar filtros" at bounding box center [83, 85] width 114 height 11
click at [381, 20] on ul "Pausado Ver notificaciones Alt s Accesos rápidos Presiona las siguientes teclas…" at bounding box center [247, 12] width 451 height 18
click at [8, 235] on aside "Bandeja Tablero Tablero Externo Administración Reglas Roles Usuarios Equipos Co…" at bounding box center [8, 274] width 17 height 590
click at [383, 17] on ul "Pausado Ver notificaciones Alt s Accesos rápidos Presiona las siguientes teclas…" at bounding box center [247, 12] width 451 height 18
click at [384, 12] on ul "Pausado Ver notificaciones Alt s Accesos rápidos Presiona las siguientes teclas…" at bounding box center [247, 12] width 451 height 18
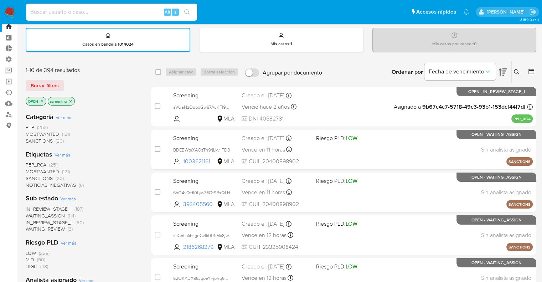
click at [68, 82] on div "Borrar filtros" at bounding box center [83, 85] width 114 height 11
click at [68, 85] on div "Borrar filtros" at bounding box center [83, 85] width 114 height 11
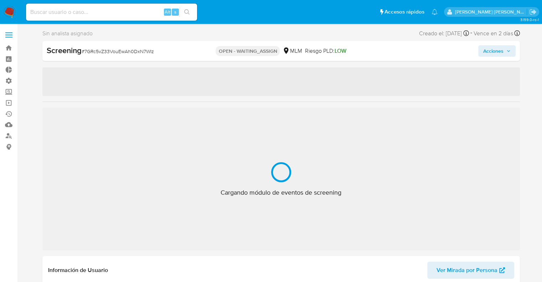
select select "10"
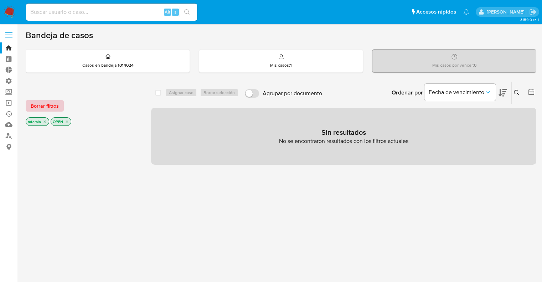
click at [55, 106] on span "Borrar filtros" at bounding box center [45, 106] width 28 height 10
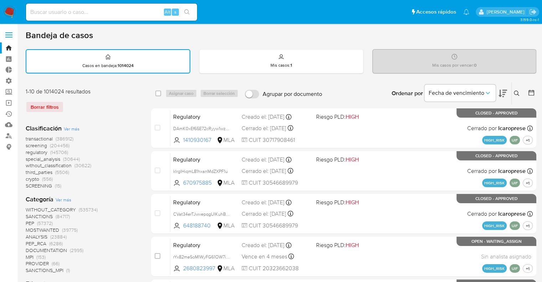
click at [530, 91] on icon at bounding box center [531, 92] width 7 height 7
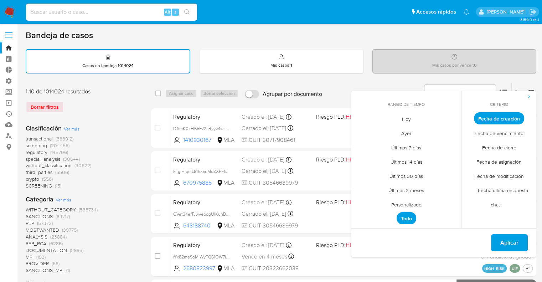
click at [403, 119] on span "Hoy" at bounding box center [407, 119] width 24 height 15
click at [403, 119] on span "Hoy" at bounding box center [406, 118] width 17 height 12
click at [481, 174] on span "Fecha de modificación" at bounding box center [499, 176] width 65 height 15
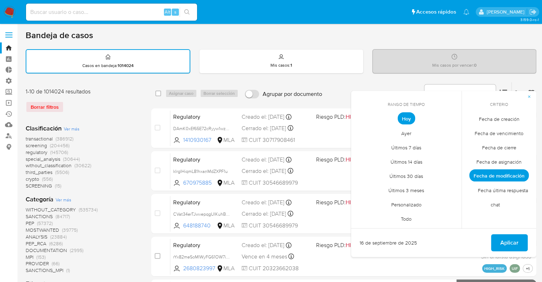
click at [481, 174] on span "Fecha de modificación" at bounding box center [500, 175] width 60 height 12
click at [519, 243] on span "Aplicar" at bounding box center [510, 243] width 18 height 16
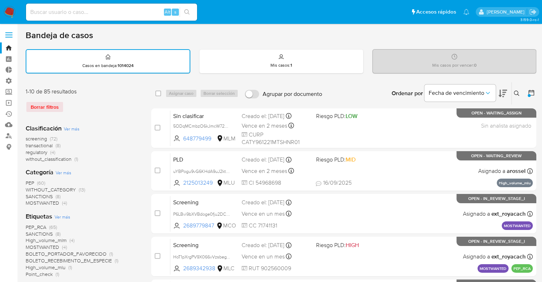
click at [530, 92] on icon at bounding box center [531, 92] width 7 height 7
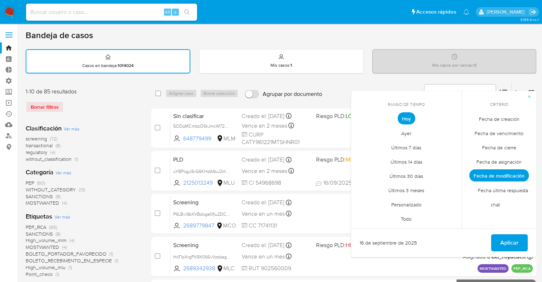
click at [403, 133] on span "Ayer" at bounding box center [406, 133] width 25 height 15
click at [503, 244] on span "Aplicar" at bounding box center [510, 243] width 18 height 16
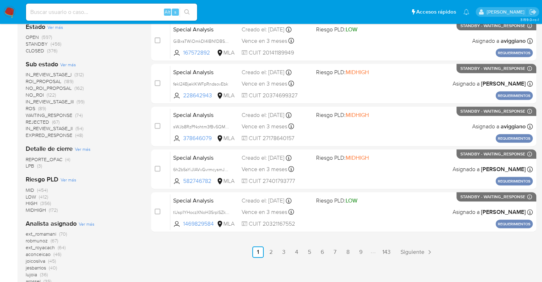
scroll to position [285, 0]
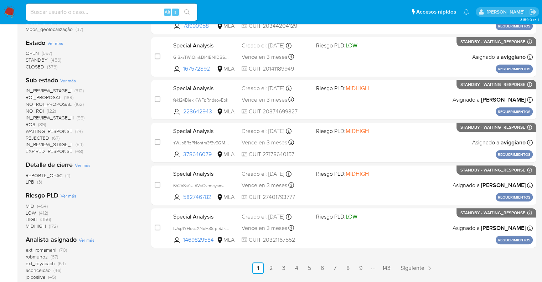
click at [30, 67] on span "CLOSED" at bounding box center [35, 66] width 19 height 7
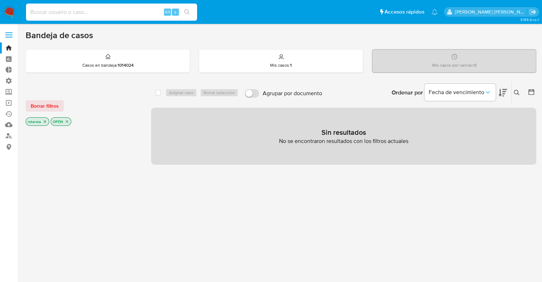
click at [112, 14] on input at bounding box center [111, 11] width 171 height 9
paste input "2641365162"
type input "2641365162"
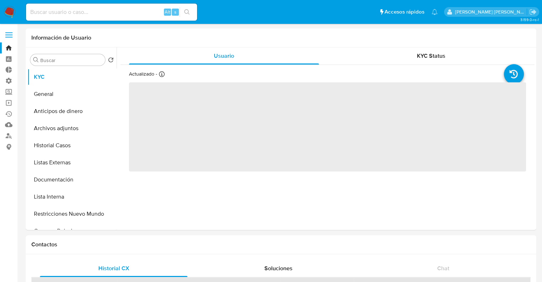
select select "10"
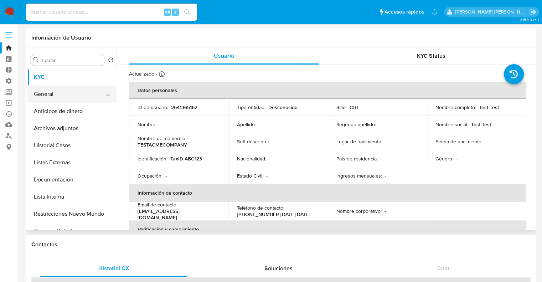
click at [84, 94] on button "General" at bounding box center [68, 94] width 83 height 17
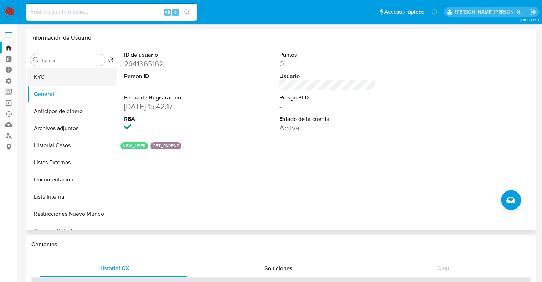
click at [65, 83] on button "KYC" at bounding box center [68, 76] width 83 height 17
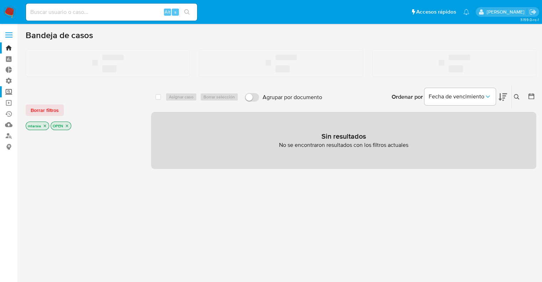
click at [10, 94] on label "Screening" at bounding box center [42, 91] width 85 height 11
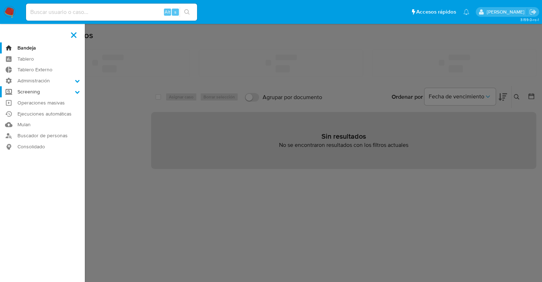
click at [0, 0] on input "Screening" at bounding box center [0, 0] width 0 height 0
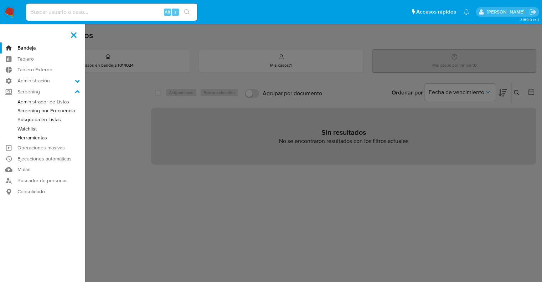
click at [20, 101] on link "Administrador de Listas" at bounding box center [42, 101] width 85 height 9
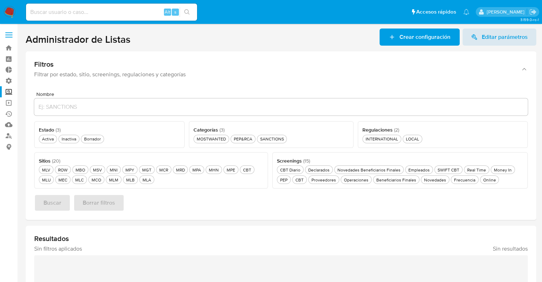
click at [373, 25] on main "3.159.0-rc-1" at bounding box center [271, 224] width 542 height 449
click at [50, 139] on div "Activa Activa" at bounding box center [48, 139] width 15 height 6
click at [338, 167] on div "Novedades Beneficiarios Finales Novedades Beneficiarios Finales" at bounding box center [369, 170] width 66 height 6
click at [244, 138] on div "PEP&RCA PEP&RCA" at bounding box center [241, 139] width 21 height 6
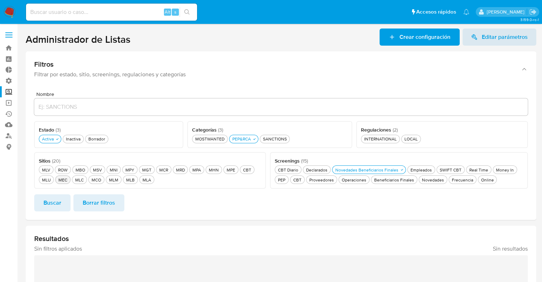
click at [56, 180] on button "MEC MEC" at bounding box center [62, 179] width 15 height 9
click at [227, 167] on div "MPE MPE" at bounding box center [230, 170] width 11 height 6
click at [58, 200] on span "Buscar" at bounding box center [53, 203] width 18 height 16
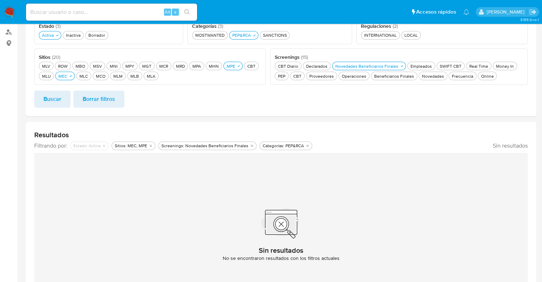
scroll to position [96, 0]
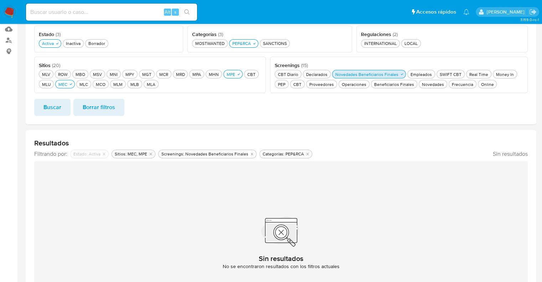
click at [346, 72] on div "Novedades Beneficiarios Finales Novedades Beneficiarios Finales" at bounding box center [367, 74] width 66 height 6
click at [426, 87] on button "Novedades Novedades" at bounding box center [435, 84] width 29 height 9
click at [67, 110] on button "Buscar" at bounding box center [52, 107] width 36 height 17
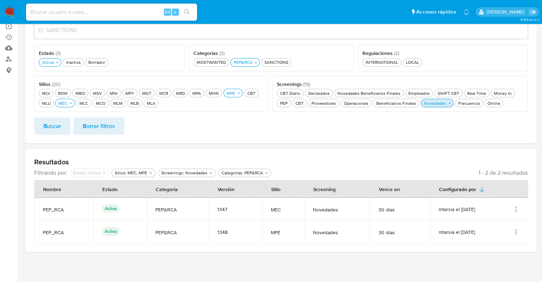
click at [448, 104] on icon "button" at bounding box center [450, 103] width 4 height 4
click at [382, 105] on div "Beneficiarios Finales Beneficiarios Finales" at bounding box center [396, 103] width 43 height 6
click at [60, 130] on span "Buscar" at bounding box center [53, 126] width 18 height 16
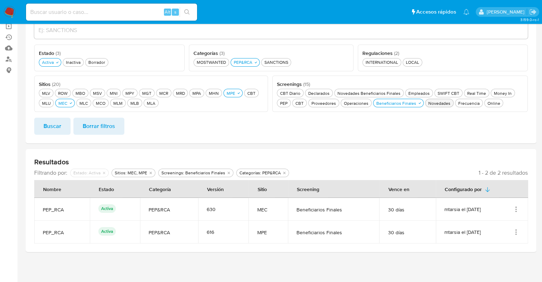
click at [388, 10] on ul "Pausado Ver notificaciones Alt s Accesos rápidos Presiona las siguientes teclas…" at bounding box center [247, 12] width 451 height 18
click at [372, 18] on ul "Pausado Ver notificaciones Alt s Accesos rápidos Presiona las siguientes teclas…" at bounding box center [247, 12] width 451 height 18
click at [384, 102] on div "Beneficiarios Finales Beneficiarios Finales" at bounding box center [396, 103] width 43 height 6
click at [352, 91] on div "Novedades Beneficiarios Finales Novedades Beneficiarios Finales" at bounding box center [369, 93] width 66 height 6
click at [337, 94] on div "Novedades Beneficiarios Finales Novedades Beneficiarios Finales" at bounding box center [367, 93] width 66 height 6
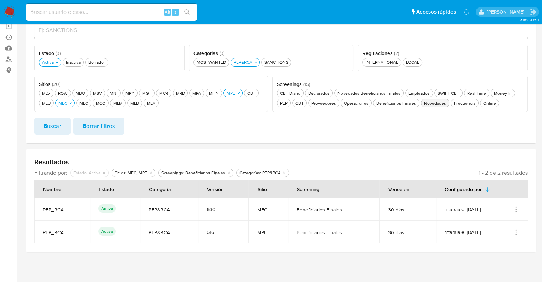
click at [428, 107] on button "Novedades Novedades" at bounding box center [435, 103] width 29 height 9
click at [63, 132] on button "Buscar" at bounding box center [52, 126] width 36 height 17
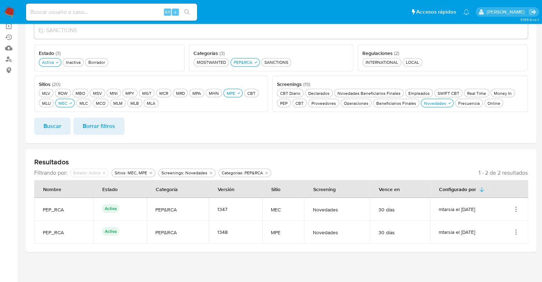
click at [388, 9] on ul "Pausado Ver notificaciones Alt s Accesos rápidos Presiona las siguientes teclas…" at bounding box center [247, 12] width 451 height 18
click at [386, 14] on ul "Pausado Ver notificaciones Alt s Accesos rápidos Presiona las siguientes teclas…" at bounding box center [247, 12] width 451 height 18
click at [102, 64] on div "Borrador Borrador" at bounding box center [97, 62] width 20 height 6
click at [341, 91] on div "Novedades Beneficiarios Finales Novedades Beneficiarios Finales" at bounding box center [371, 93] width 66 height 6
click at [58, 127] on span "Buscar" at bounding box center [53, 126] width 18 height 16
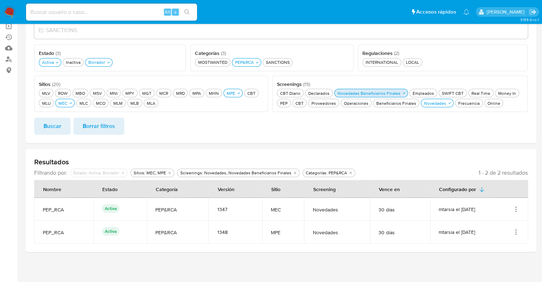
click at [338, 95] on div "Novedades Beneficiarios Finales Novedades Beneficiarios Finales" at bounding box center [369, 93] width 66 height 6
click at [64, 128] on button "Buscar" at bounding box center [52, 126] width 36 height 17
click at [381, 8] on ul "Pausado Ver notificaciones Alt s Accesos rápidos Presiona las siguientes teclas…" at bounding box center [247, 12] width 451 height 18
click at [370, 7] on ul "Pausado Ver notificaciones Alt s Accesos rápidos Presiona las siguientes teclas…" at bounding box center [247, 12] width 451 height 18
click at [347, 91] on div "Novedades Beneficiarios Finales Novedades Beneficiarios Finales" at bounding box center [371, 93] width 66 height 6
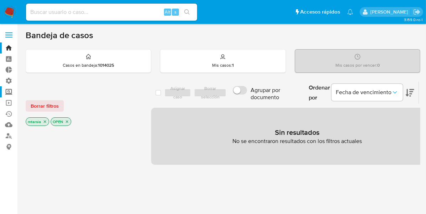
click at [11, 92] on label "Screening" at bounding box center [42, 91] width 85 height 11
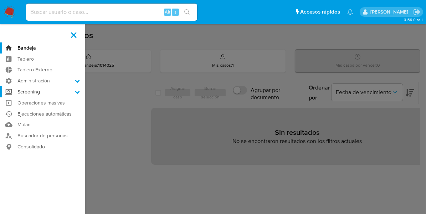
click at [0, 0] on input "Screening" at bounding box center [0, 0] width 0 height 0
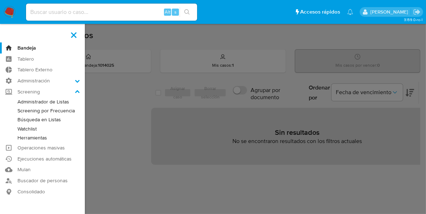
click at [17, 101] on link "Administrador de Listas" at bounding box center [42, 101] width 85 height 9
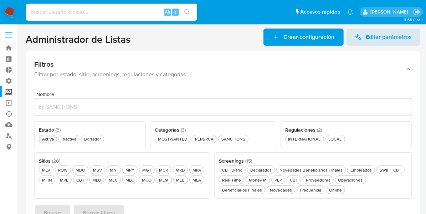
click at [50, 138] on div "Activa Activa" at bounding box center [48, 139] width 15 height 6
click at [109, 183] on button "MEC MEC" at bounding box center [113, 179] width 15 height 9
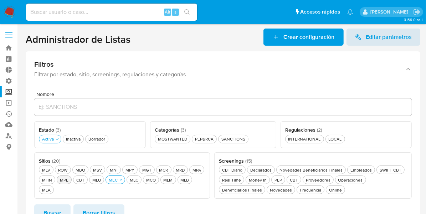
click at [65, 182] on div "MPE MPE" at bounding box center [63, 180] width 11 height 6
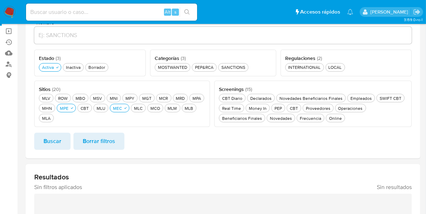
scroll to position [85, 0]
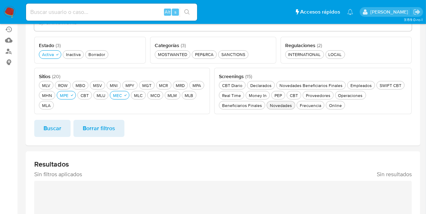
click at [287, 106] on div "Novedades Novedades" at bounding box center [281, 105] width 25 height 6
click at [261, 106] on div "Beneficiarios Finales Beneficiarios Finales" at bounding box center [242, 105] width 43 height 6
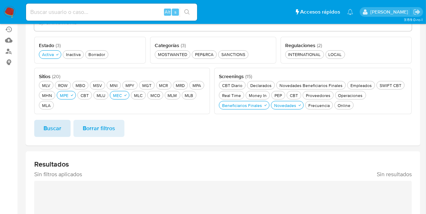
click at [55, 129] on span "Buscar" at bounding box center [53, 129] width 18 height 16
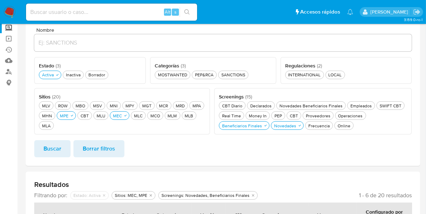
scroll to position [63, 0]
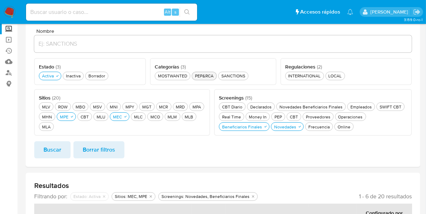
click at [214, 72] on button "PEP&RCA PEP&RCA" at bounding box center [204, 76] width 25 height 9
click at [64, 148] on button "Buscar" at bounding box center [52, 149] width 36 height 17
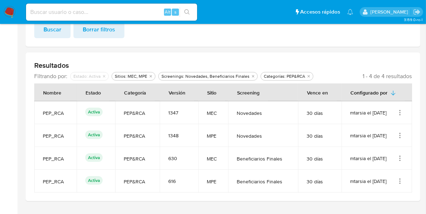
scroll to position [185, 0]
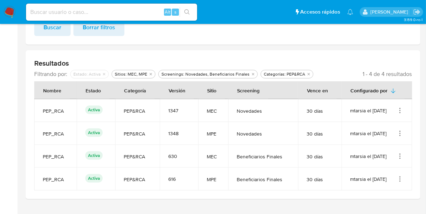
click at [403, 106] on td "mtarsia el [DATE]" at bounding box center [377, 110] width 71 height 23
click at [399, 107] on icon "Acciones" at bounding box center [400, 110] width 7 height 7
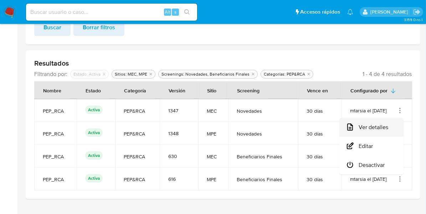
click at [388, 124] on button "Ver detalles" at bounding box center [372, 127] width 64 height 19
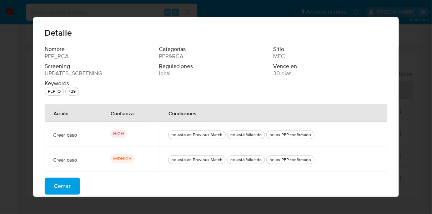
click at [62, 186] on span "Cerrar" at bounding box center [62, 186] width 17 height 16
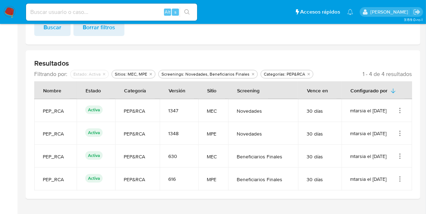
click at [401, 153] on icon "Acciones" at bounding box center [400, 156] width 7 height 7
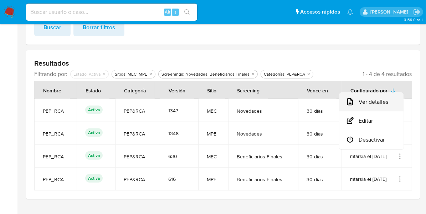
click at [392, 104] on button "Ver detalles" at bounding box center [372, 102] width 64 height 19
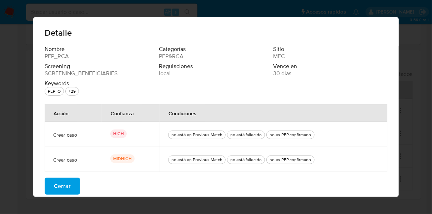
click at [70, 186] on button "Cerrar" at bounding box center [62, 186] width 35 height 17
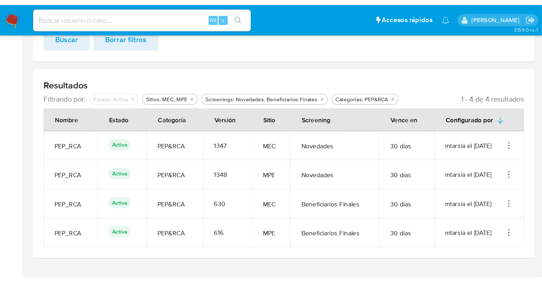
scroll to position [122, 0]
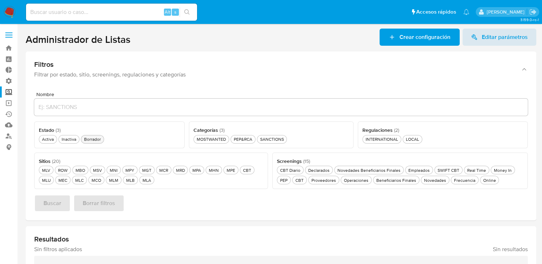
click at [87, 139] on div "Borrador Borrador" at bounding box center [93, 139] width 20 height 6
click at [62, 179] on div "MEC MEC" at bounding box center [63, 180] width 12 height 6
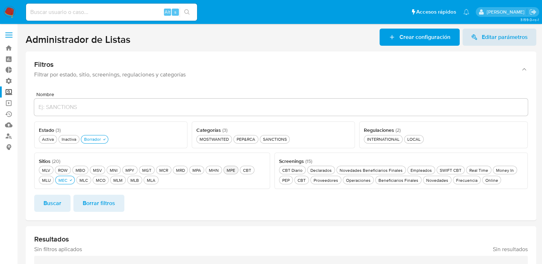
click at [225, 170] on div "MPE MPE" at bounding box center [230, 170] width 11 height 6
click at [348, 173] on button "Novedades Beneficiarios Finales Novedades Beneficiarios Finales" at bounding box center [372, 169] width 70 height 9
click at [239, 142] on button "PEP&RCA PEP&RCA" at bounding box center [244, 139] width 25 height 9
click at [62, 205] on button "Buscar" at bounding box center [52, 202] width 36 height 17
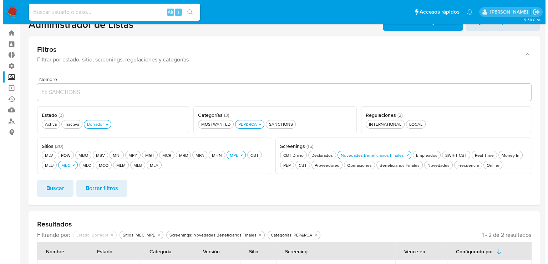
scroll to position [95, 0]
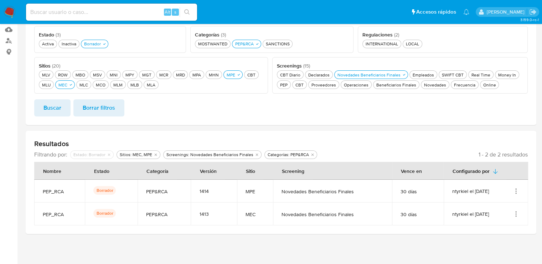
click at [515, 191] on icon "Acciones" at bounding box center [516, 190] width 7 height 7
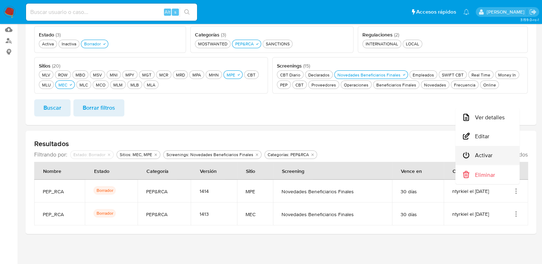
click at [504, 159] on button "Activar" at bounding box center [488, 155] width 64 height 19
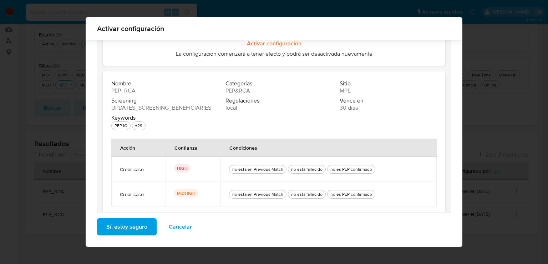
scroll to position [63, 0]
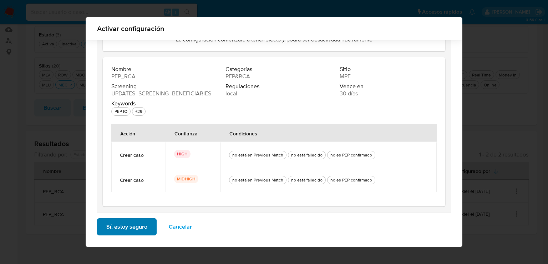
click at [147, 232] on button "Sí, estoy seguro" at bounding box center [127, 226] width 60 height 17
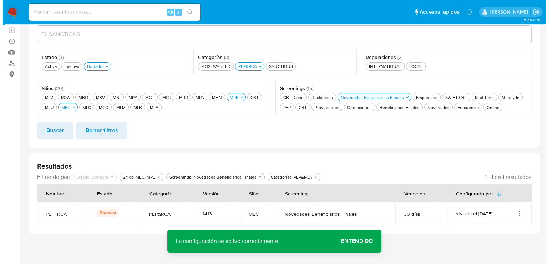
scroll to position [72, 0]
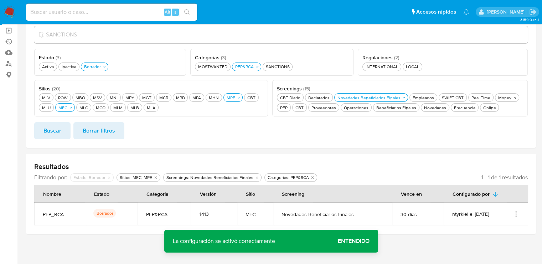
click at [517, 212] on icon "Acciones" at bounding box center [516, 213] width 7 height 7
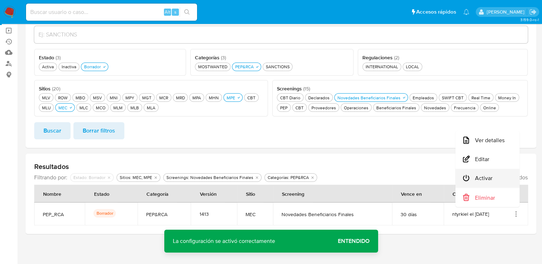
click at [506, 184] on button "Activar" at bounding box center [488, 178] width 64 height 19
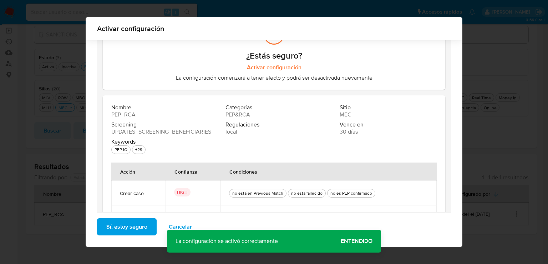
scroll to position [63, 0]
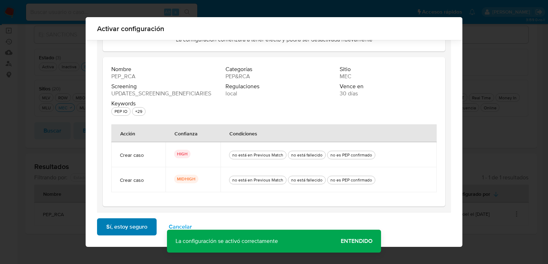
click at [146, 230] on button "Sí, estoy seguro" at bounding box center [127, 226] width 60 height 17
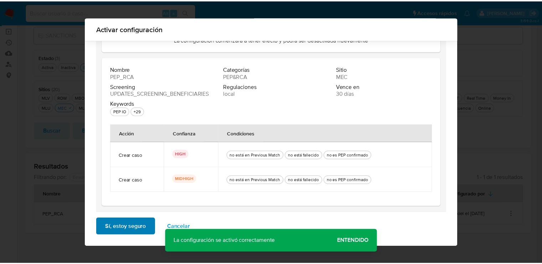
scroll to position [0, 0]
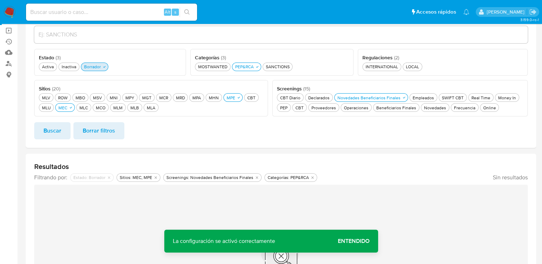
click at [99, 67] on div "Borrador Borrador" at bounding box center [93, 66] width 20 height 6
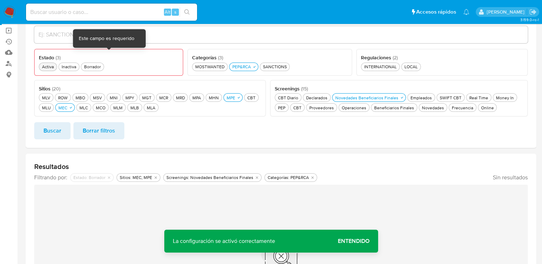
click at [50, 68] on div "Activa Activa" at bounding box center [48, 66] width 15 height 6
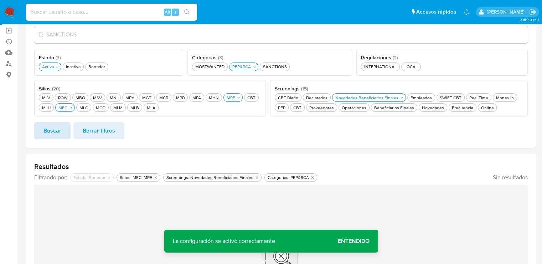
click at [64, 131] on button "Buscar" at bounding box center [52, 130] width 36 height 17
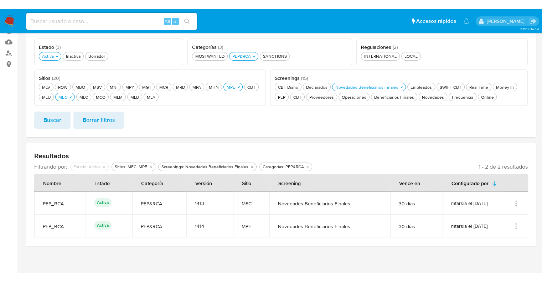
scroll to position [77, 0]
